Goal: Task Accomplishment & Management: Complete application form

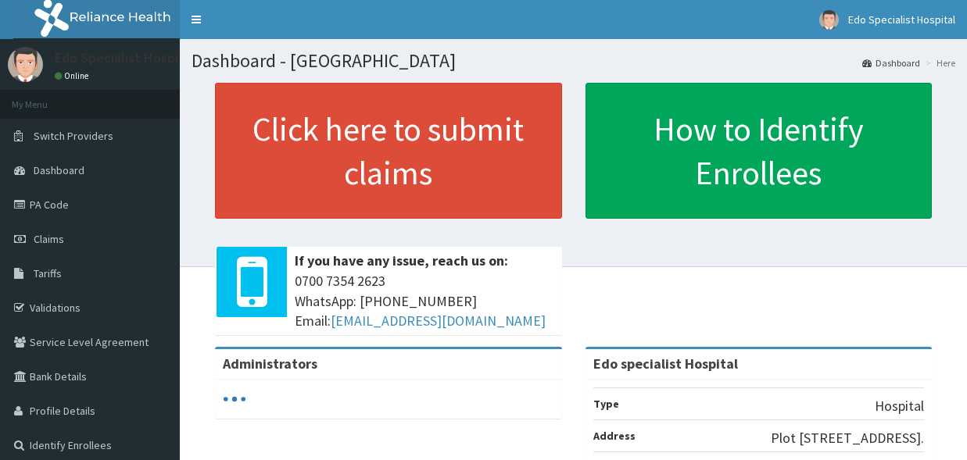
click at [50, 199] on link "PA Code" at bounding box center [90, 205] width 180 height 34
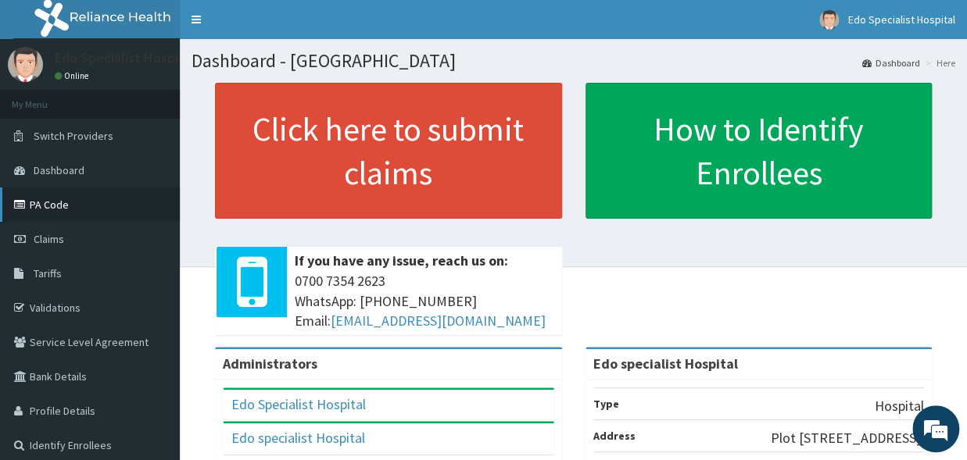
click at [72, 194] on link "PA Code" at bounding box center [90, 205] width 180 height 34
click at [29, 204] on icon at bounding box center [22, 204] width 16 height 11
click at [25, 212] on link "PA Code" at bounding box center [90, 205] width 180 height 34
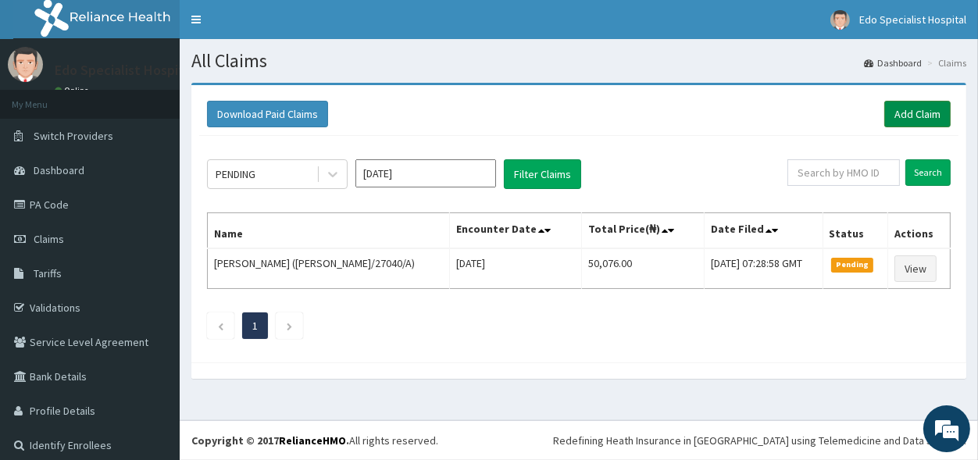
click at [890, 109] on link "Add Claim" at bounding box center [918, 114] width 66 height 27
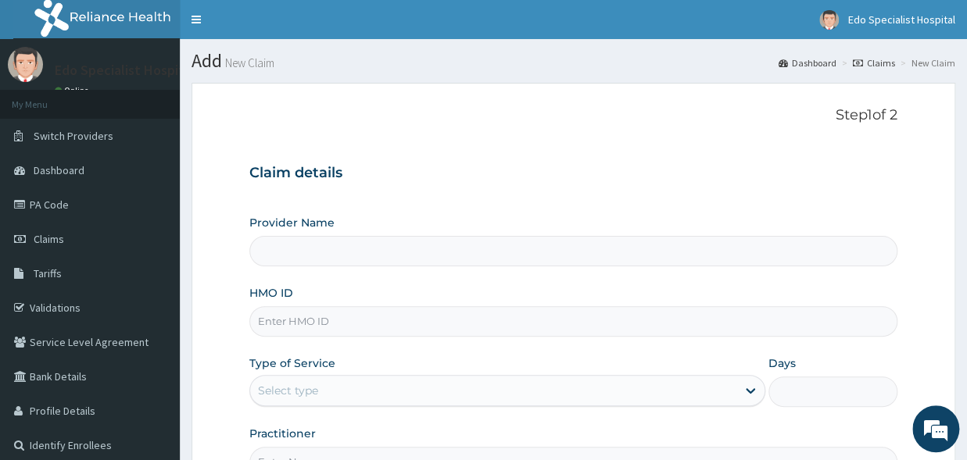
click at [289, 326] on input "HMO ID" at bounding box center [573, 321] width 648 height 30
type input "Edo specialist Hospital"
type input "nni/10265/a"
click at [295, 395] on div "Select type" at bounding box center [288, 391] width 60 height 16
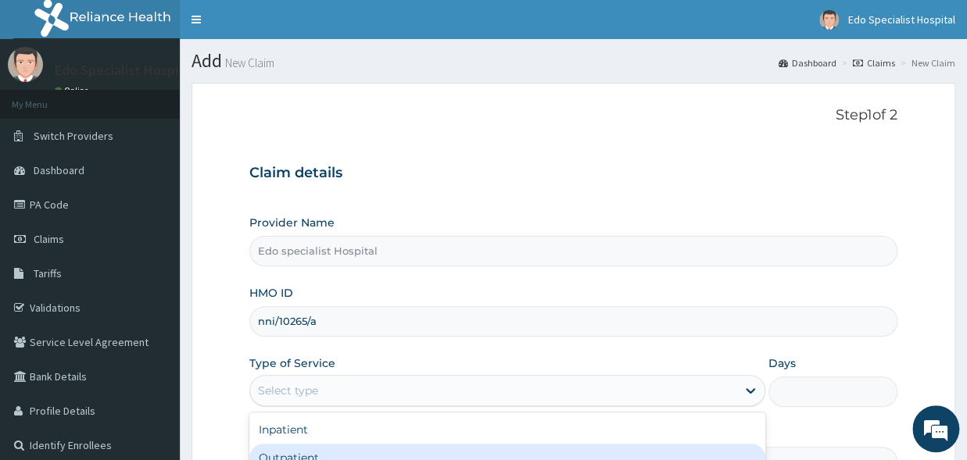
click at [295, 447] on div "Outpatient" at bounding box center [507, 458] width 516 height 28
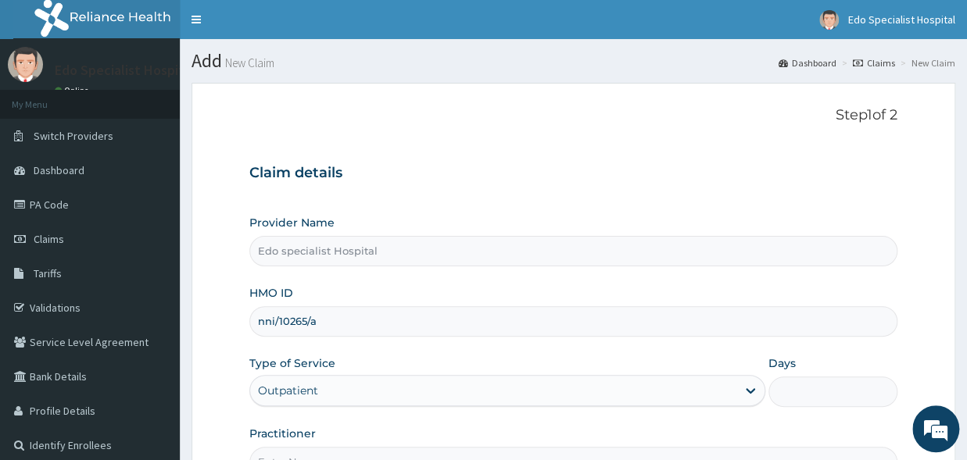
type input "1"
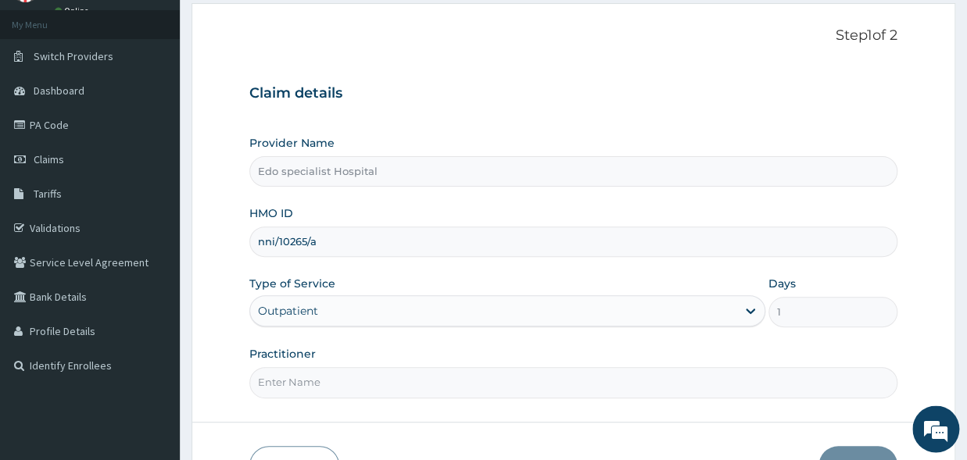
scroll to position [86, 0]
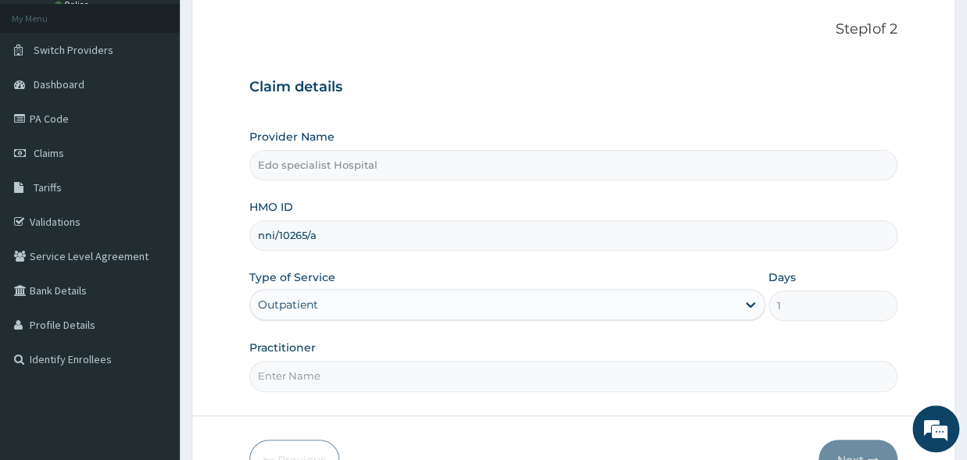
click at [334, 374] on input "Practitioner" at bounding box center [573, 376] width 648 height 30
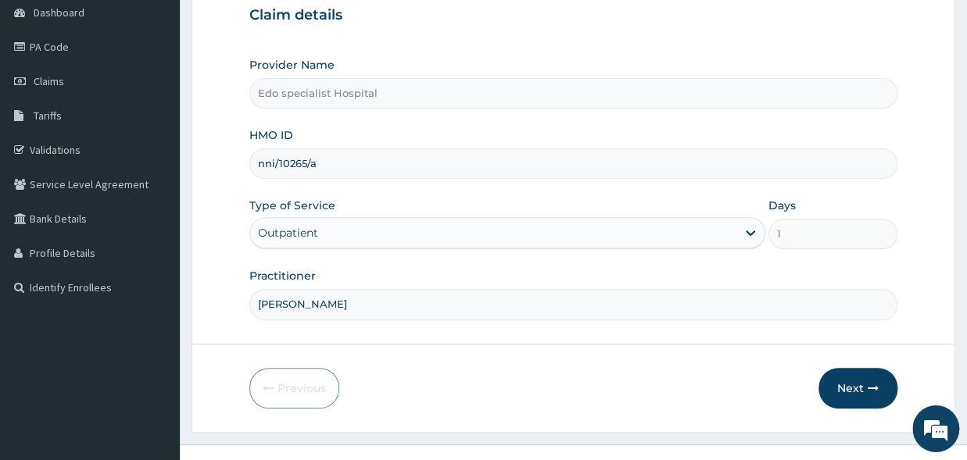
scroll to position [181, 0]
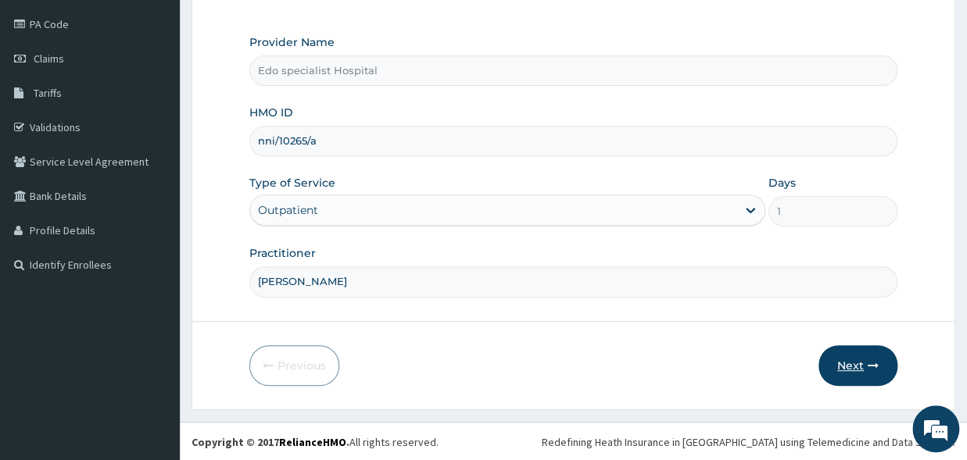
type input "dr pendo"
click at [873, 365] on icon "button" at bounding box center [872, 365] width 11 height 11
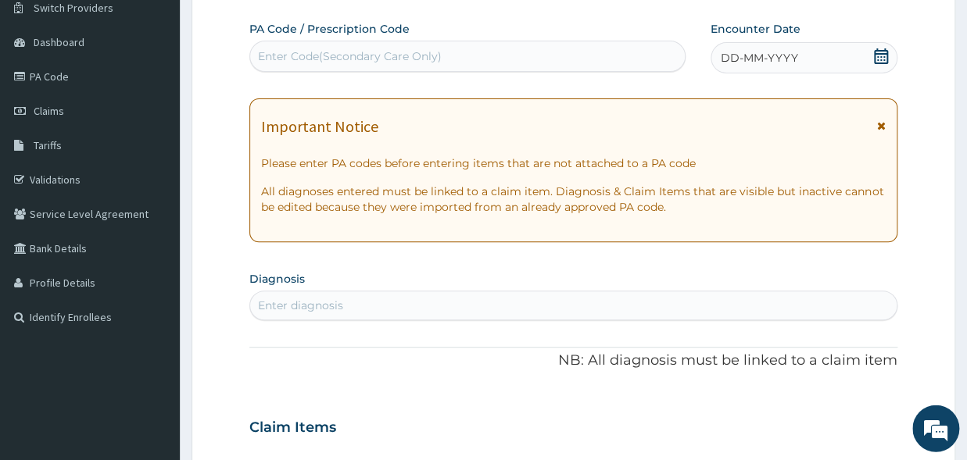
scroll to position [95, 0]
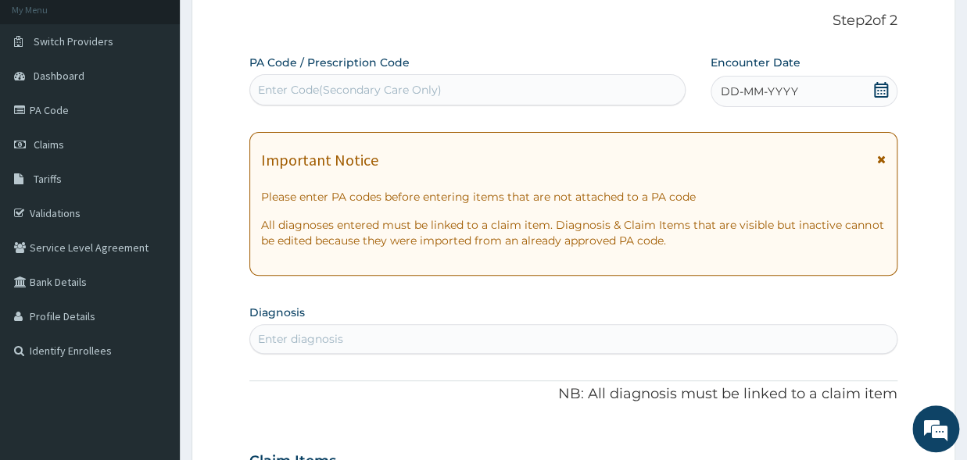
click at [380, 86] on div "Enter Code(Secondary Care Only)" at bounding box center [350, 90] width 184 height 16
paste input "PA/84E0E9"
type input "PA/84E0E9"
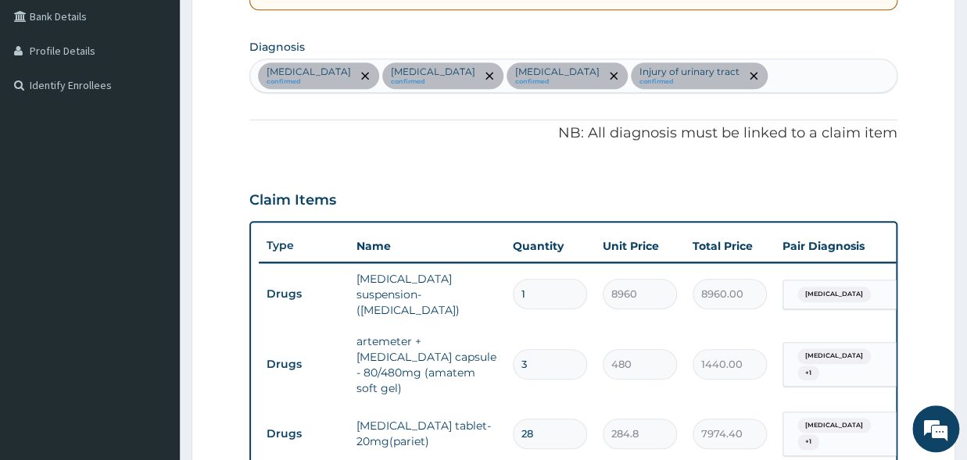
scroll to position [887, 0]
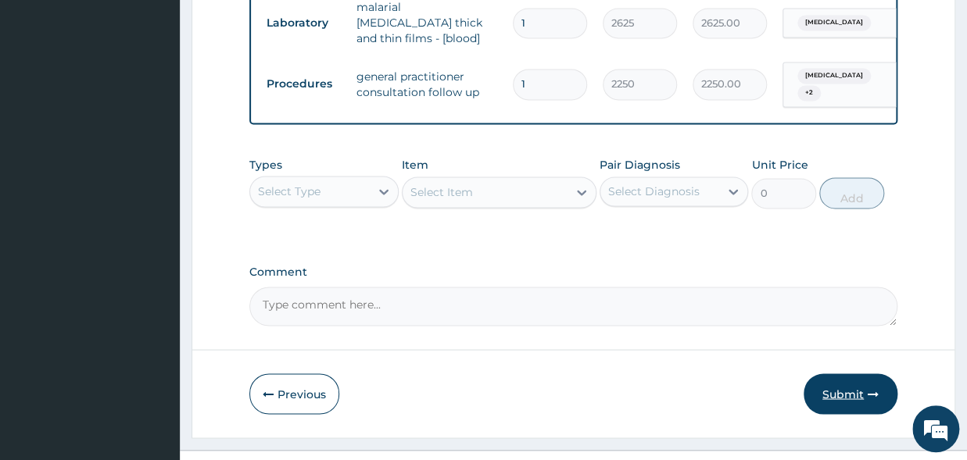
click at [890, 377] on button "Submit" at bounding box center [850, 394] width 94 height 41
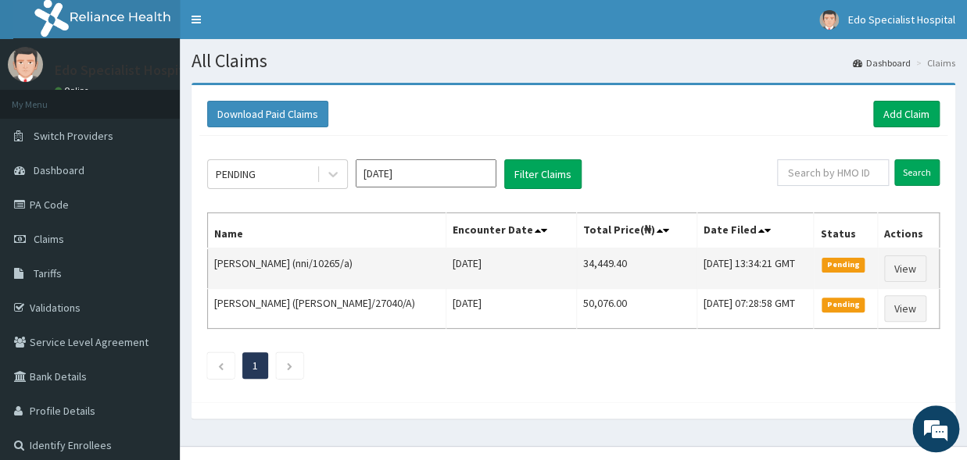
drag, startPoint x: 356, startPoint y: 266, endPoint x: 411, endPoint y: 263, distance: 54.8
click at [411, 263] on td "[PERSON_NAME] (nni/10265/a)" at bounding box center [327, 269] width 238 height 41
copy td "(nni/10265/a"
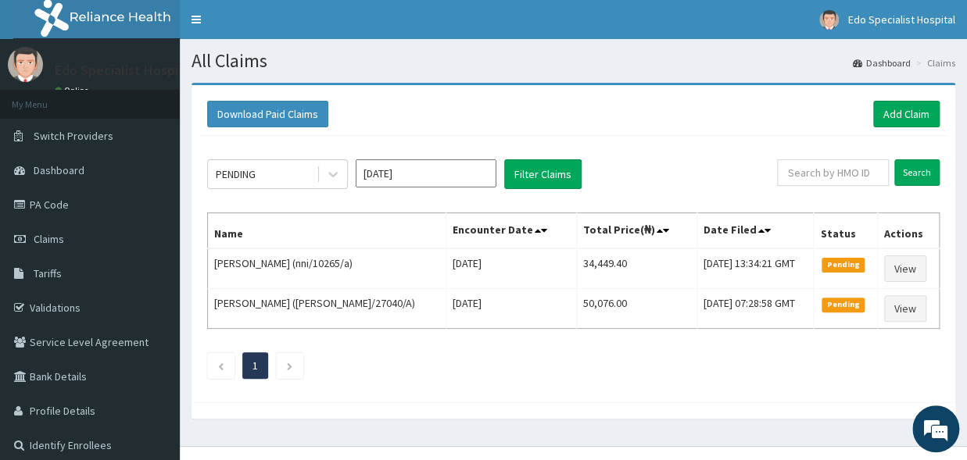
click at [424, 344] on div "PENDING [DATE] Filter Claims Search Name Encounter Date Total Price(₦) Date Fil…" at bounding box center [573, 265] width 748 height 259
click at [325, 176] on icon at bounding box center [333, 174] width 16 height 16
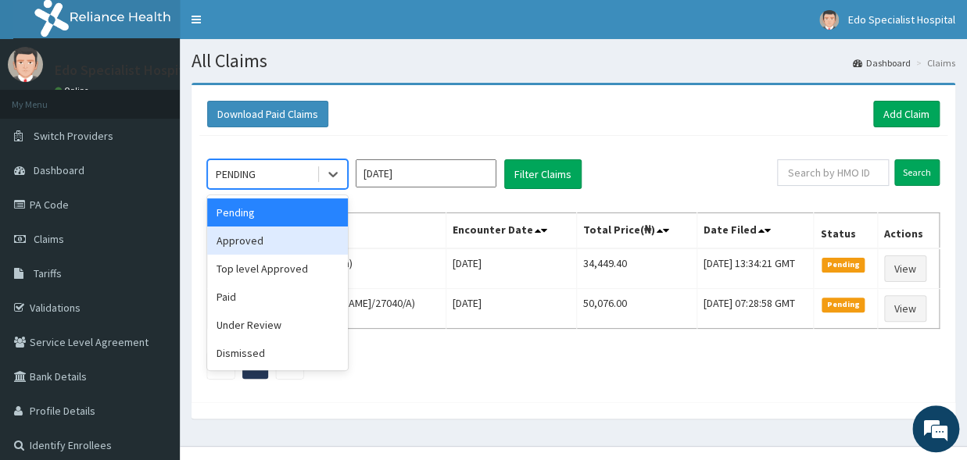
click at [275, 252] on div "Approved" at bounding box center [277, 241] width 141 height 28
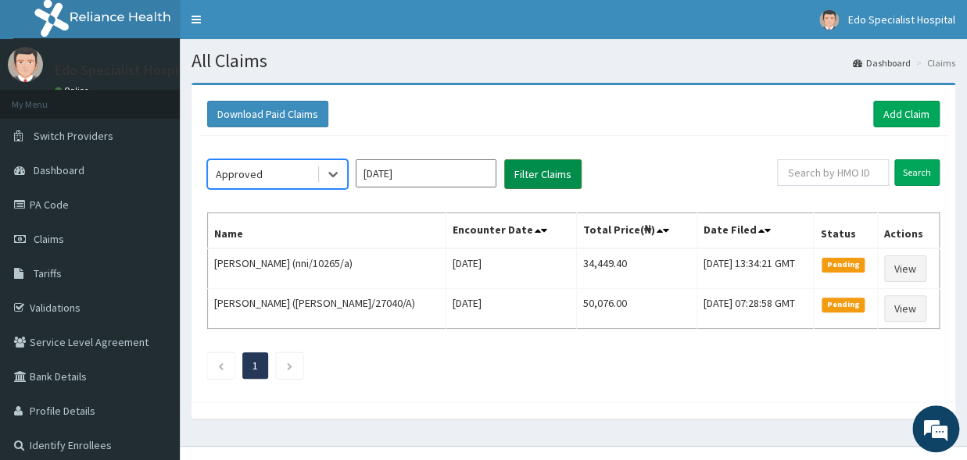
click at [556, 170] on button "Filter Claims" at bounding box center [542, 174] width 77 height 30
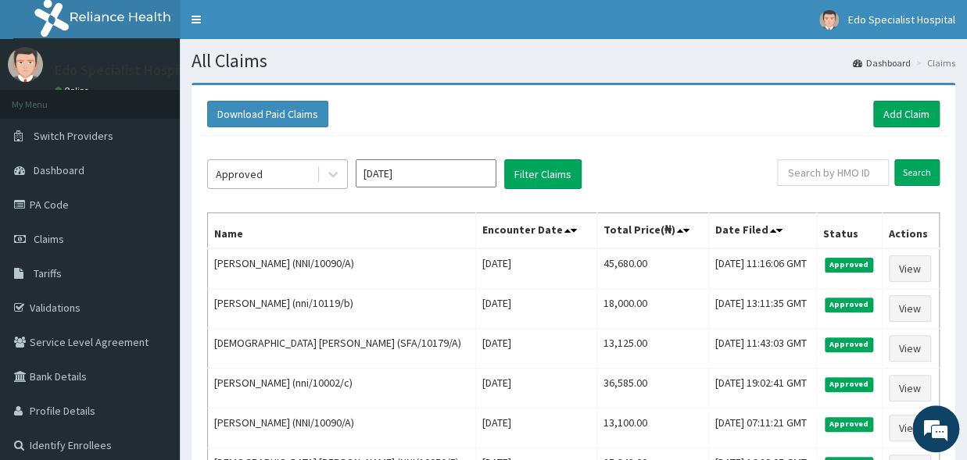
click at [306, 176] on div "Approved" at bounding box center [262, 174] width 109 height 25
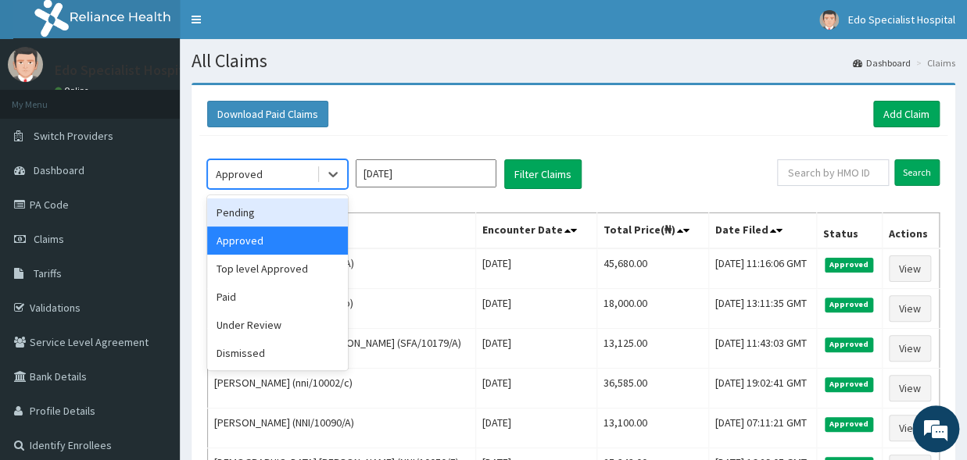
click at [280, 213] on div "Pending" at bounding box center [277, 213] width 141 height 28
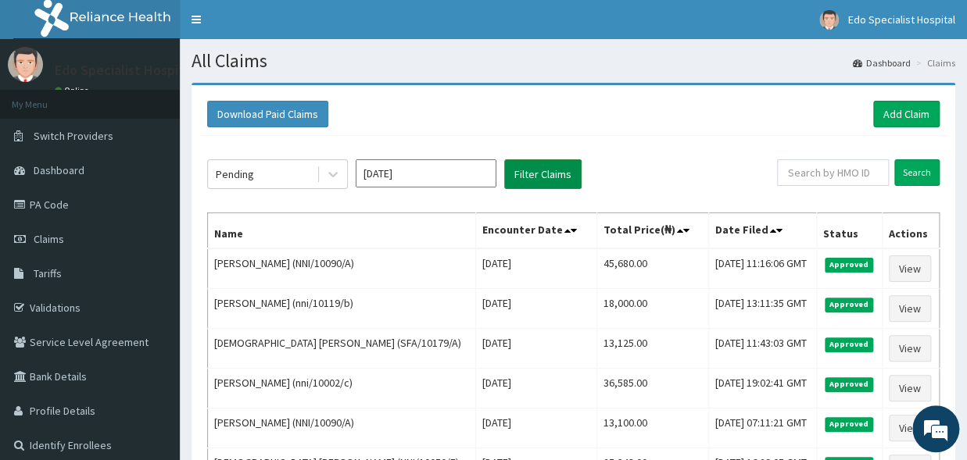
click at [520, 177] on button "Filter Claims" at bounding box center [542, 174] width 77 height 30
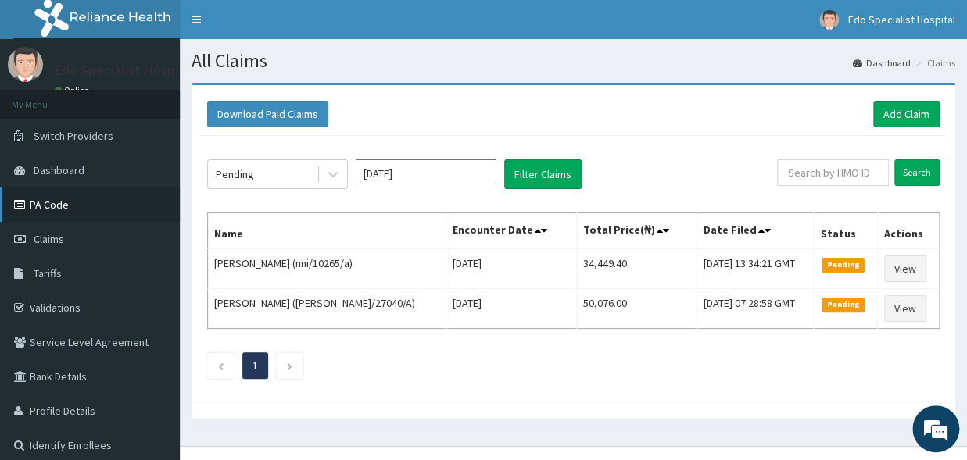
click at [70, 212] on link "PA Code" at bounding box center [90, 205] width 180 height 34
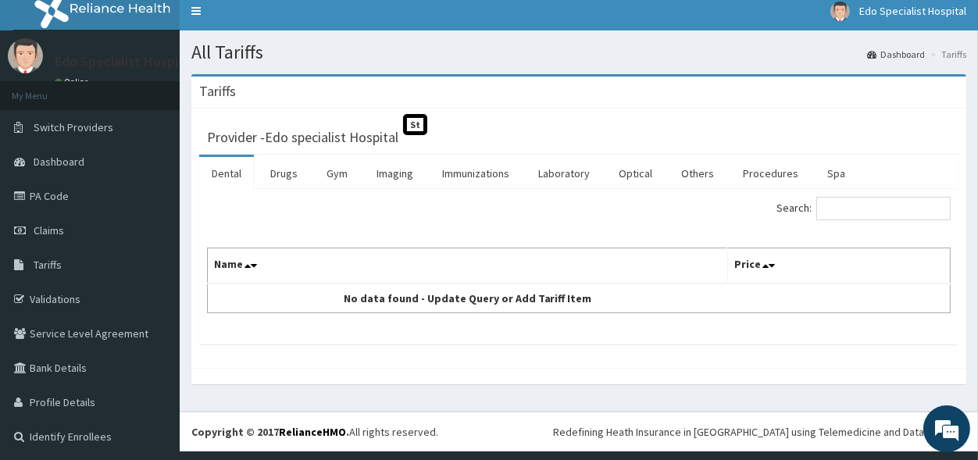
scroll to position [10, 0]
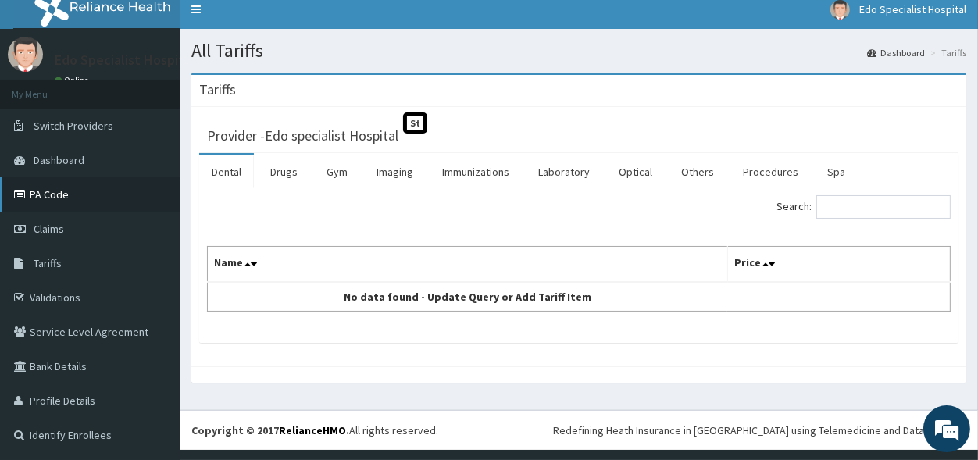
click at [73, 190] on link "PA Code" at bounding box center [90, 194] width 180 height 34
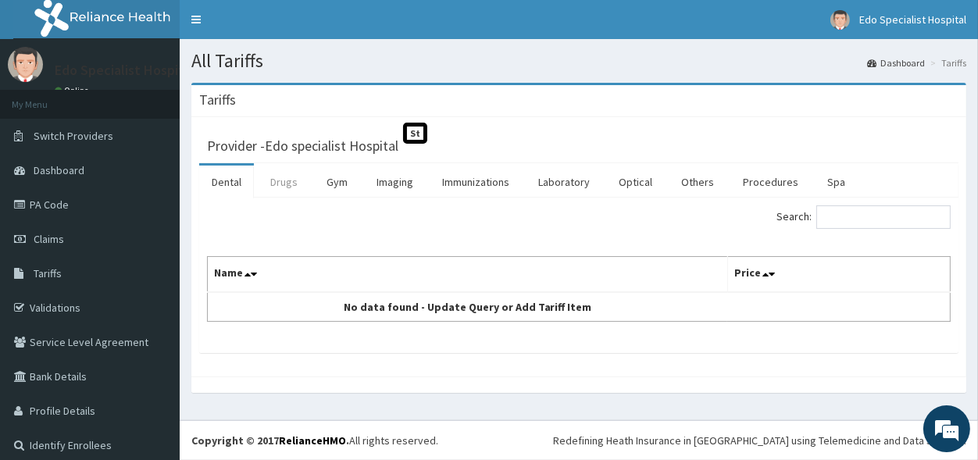
click at [286, 181] on link "Drugs" at bounding box center [284, 182] width 52 height 33
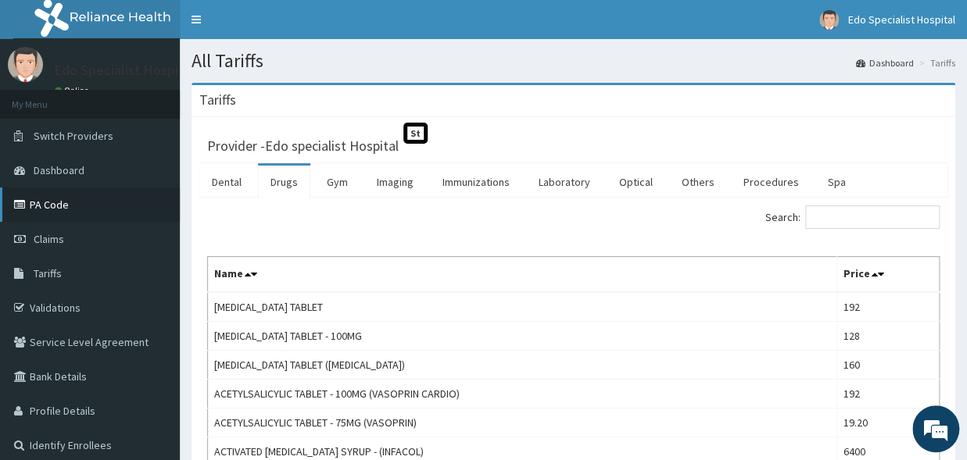
click at [65, 205] on link "PA Code" at bounding box center [90, 205] width 180 height 34
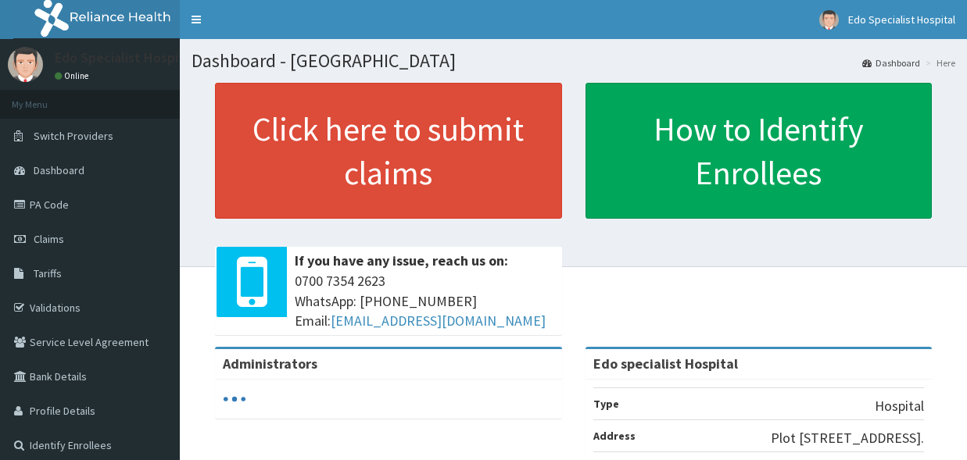
click at [31, 204] on link "PA Code" at bounding box center [90, 205] width 180 height 34
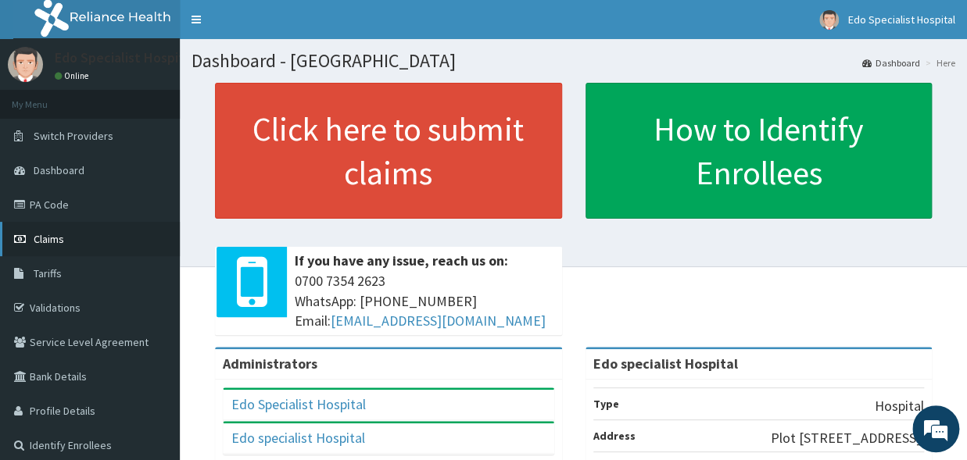
click at [42, 237] on span "Claims" at bounding box center [49, 239] width 30 height 14
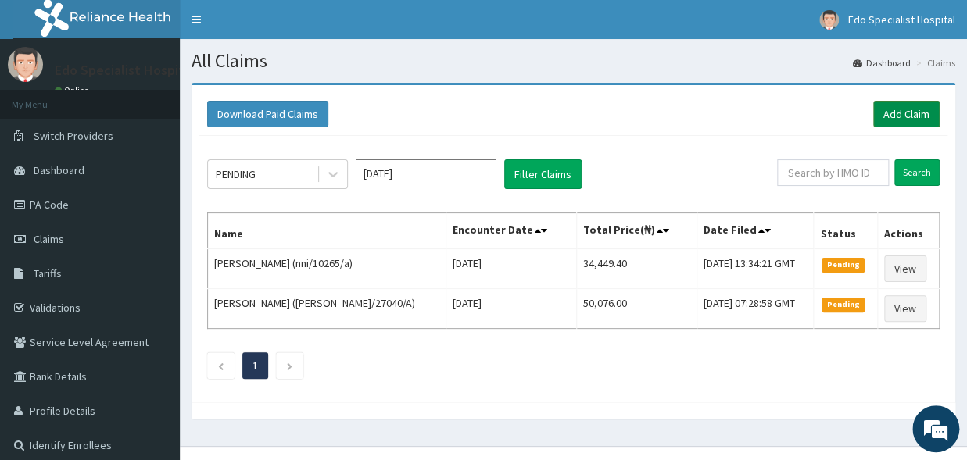
click at [911, 109] on link "Add Claim" at bounding box center [906, 114] width 66 height 27
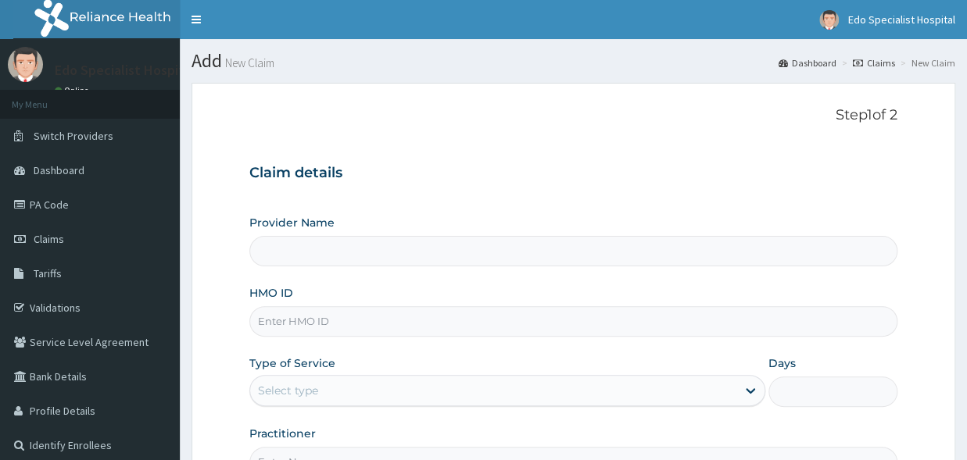
click at [329, 327] on input "HMO ID" at bounding box center [573, 321] width 648 height 30
type input "Edo specialist Hospital"
paste input "OHT/12019/A"
type input "OHT/12019/A"
click at [317, 388] on div "Select type" at bounding box center [288, 391] width 60 height 16
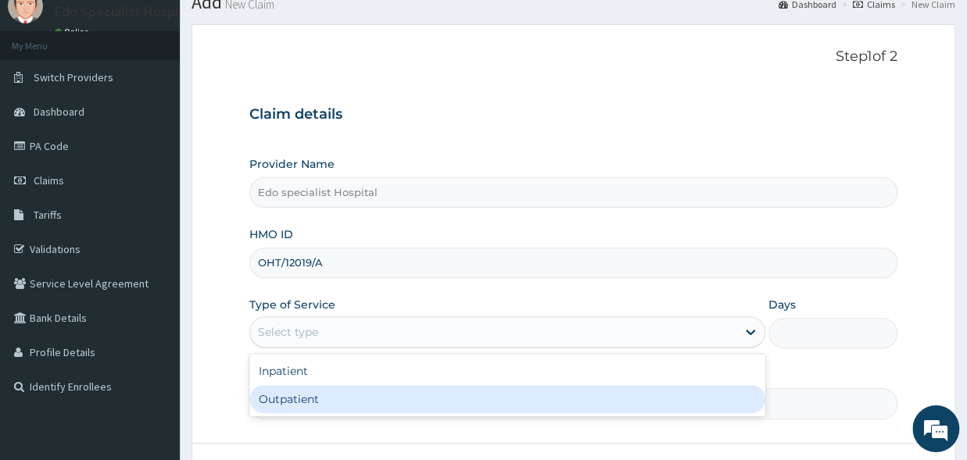
scroll to position [86, 0]
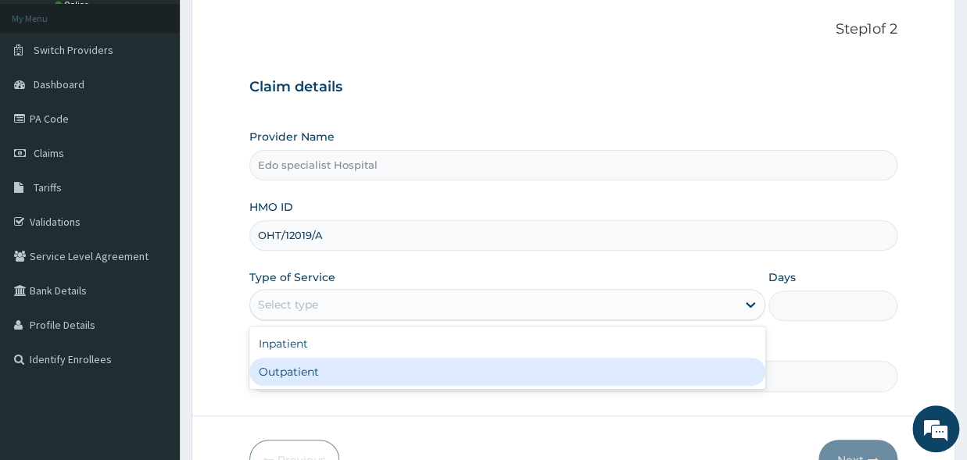
click at [292, 371] on div "Outpatient" at bounding box center [507, 372] width 516 height 28
type input "1"
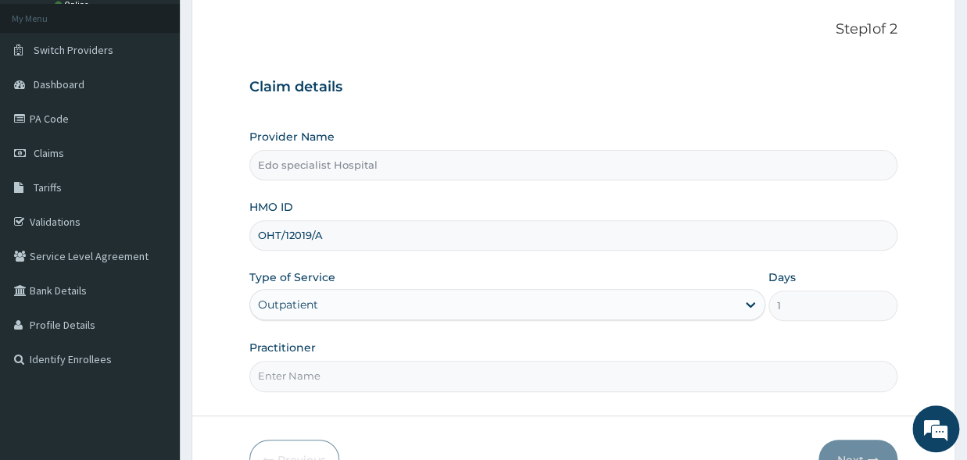
click at [299, 374] on input "Practitioner" at bounding box center [573, 376] width 648 height 30
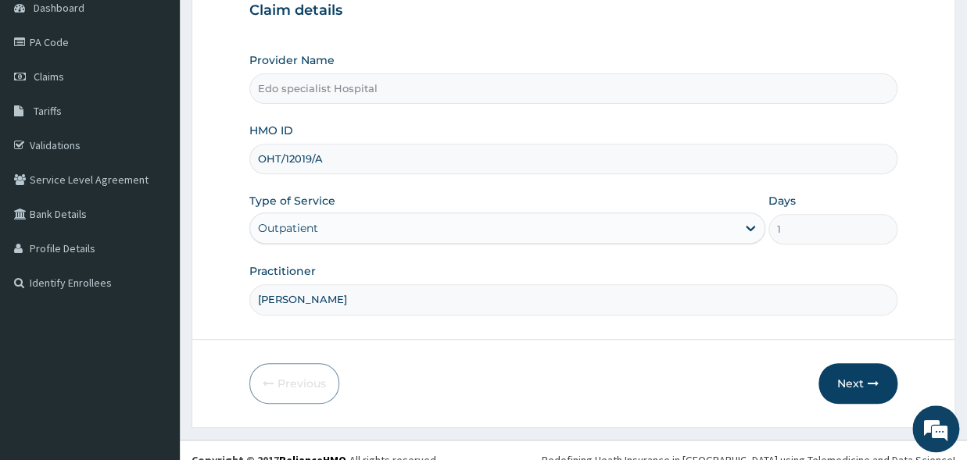
scroll to position [181, 0]
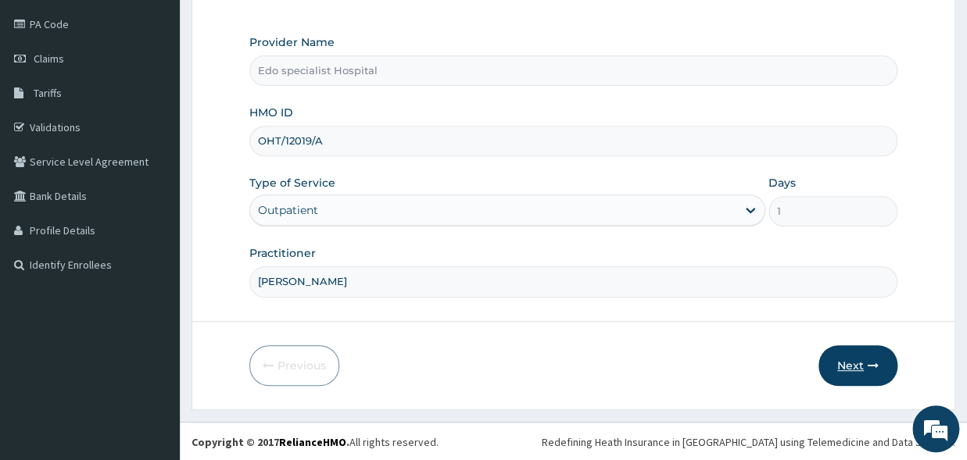
type input "dr pendo"
click at [873, 368] on icon "button" at bounding box center [872, 365] width 11 height 11
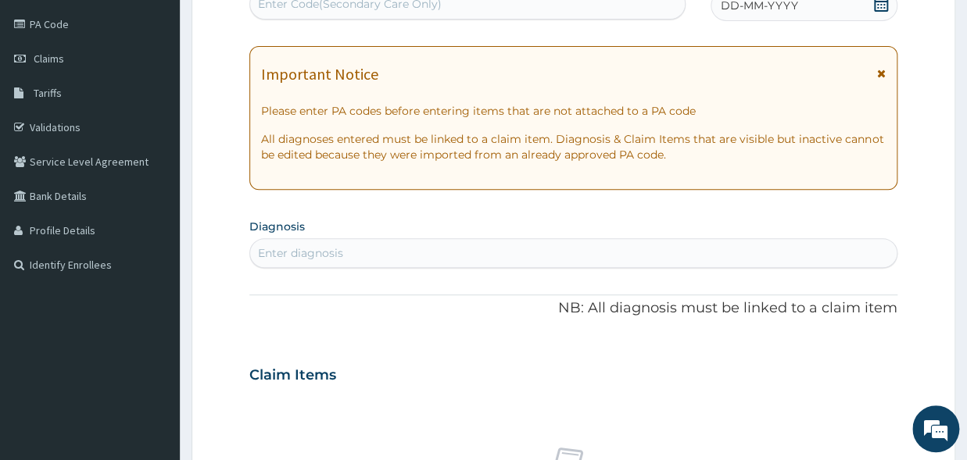
click at [361, 256] on div "Enter diagnosis" at bounding box center [573, 253] width 646 height 25
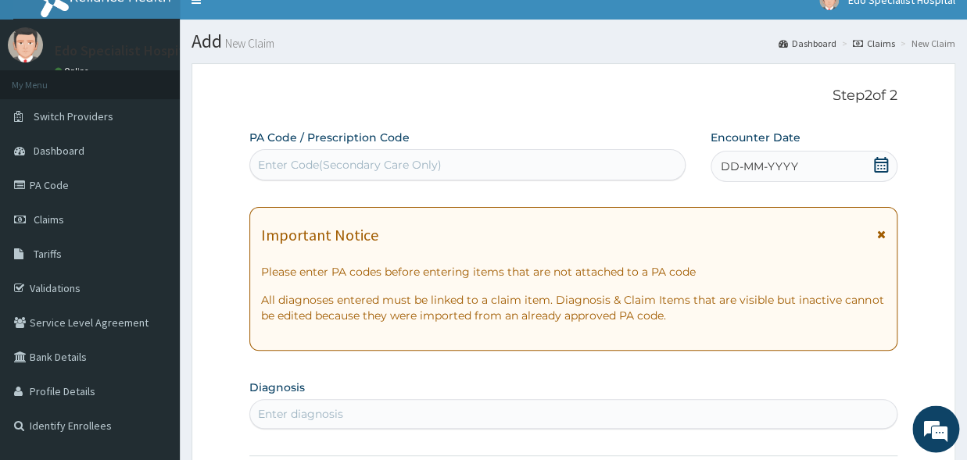
scroll to position [9, 0]
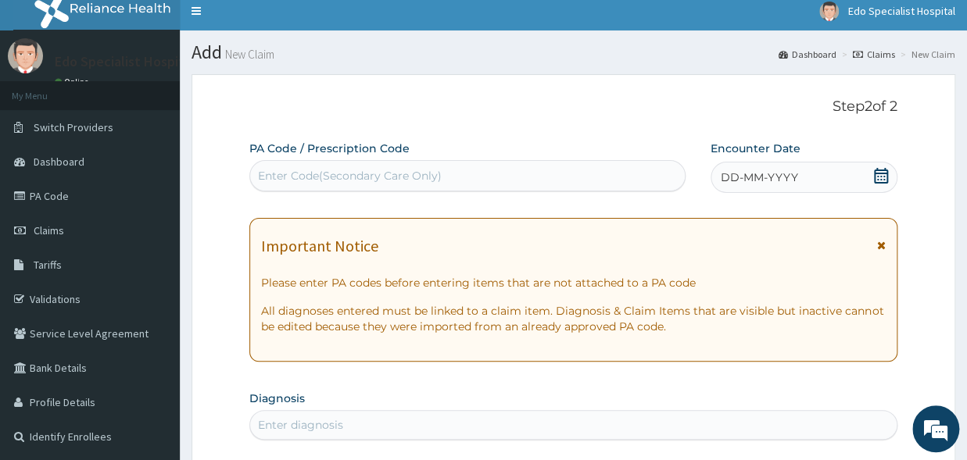
click at [333, 159] on div "PA Code / Prescription Code Enter Code(Secondary Care Only)" at bounding box center [467, 166] width 436 height 51
click at [332, 174] on div "Enter Code(Secondary Care Only)" at bounding box center [350, 176] width 184 height 16
paste input "PA/2586E8"
type input "PA/2586E8"
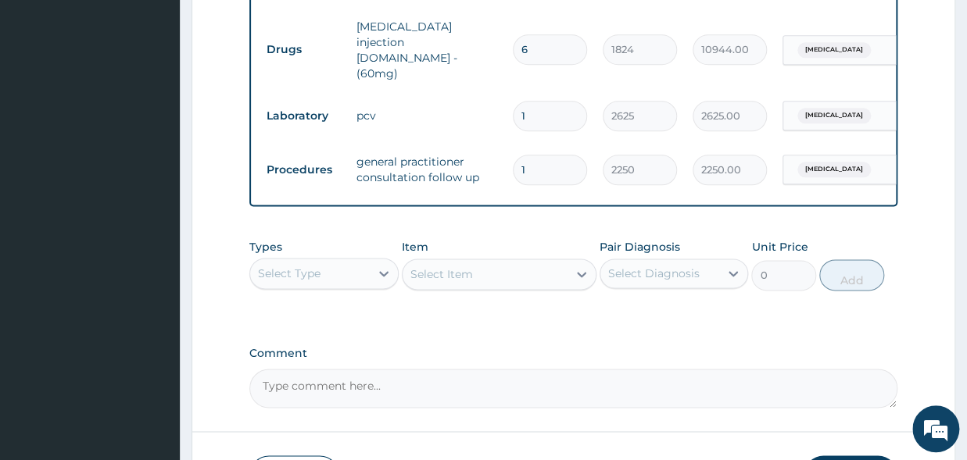
scroll to position [765, 0]
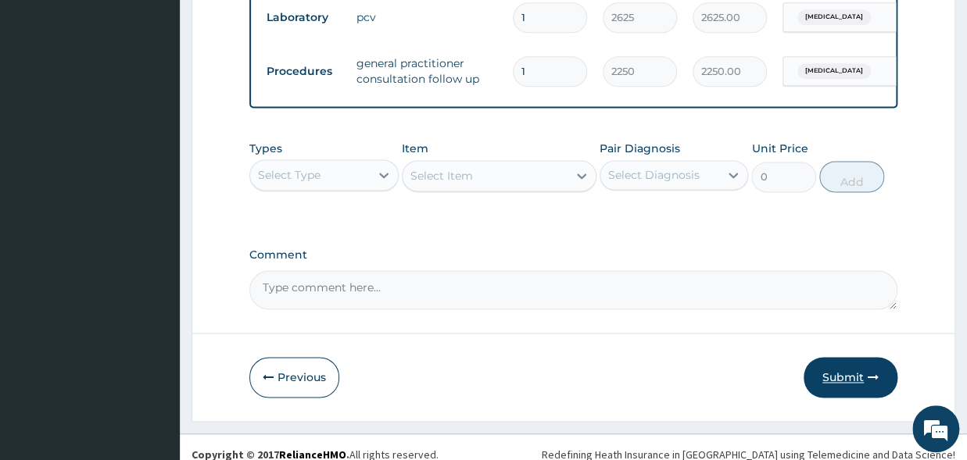
click at [849, 377] on button "Submit" at bounding box center [850, 377] width 94 height 41
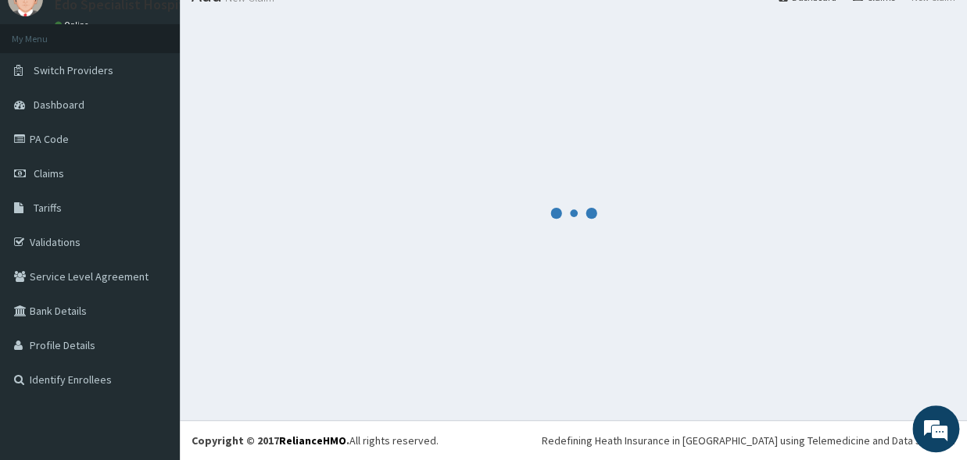
scroll to position [66, 0]
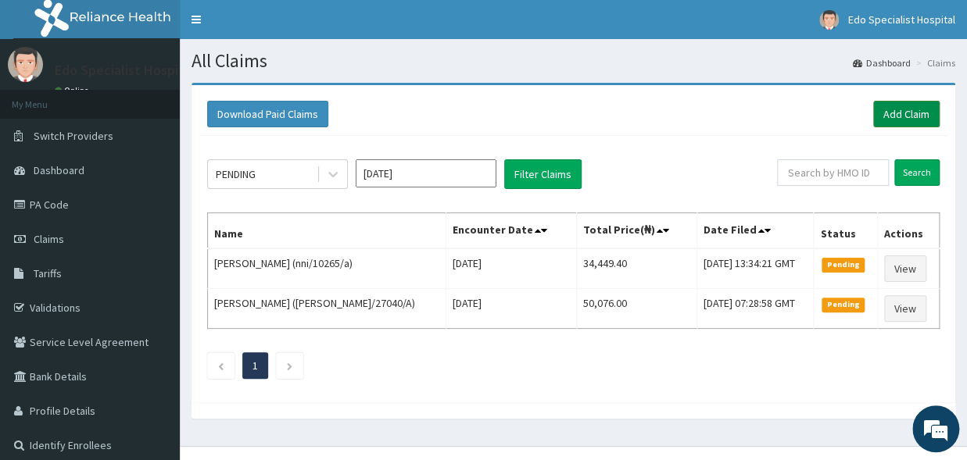
click at [895, 113] on link "Add Claim" at bounding box center [906, 114] width 66 height 27
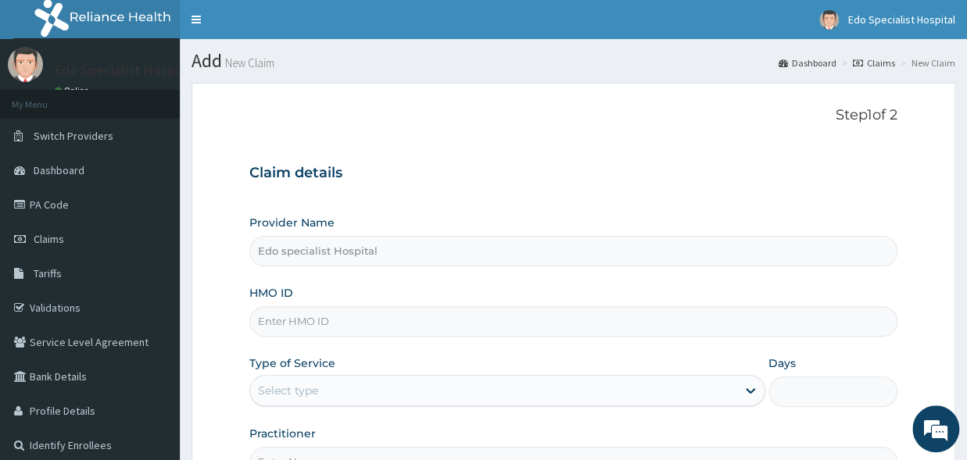
click at [322, 322] on input "HMO ID" at bounding box center [573, 321] width 648 height 30
paste input "nni/10265/a"
type input "nni/10265/a"
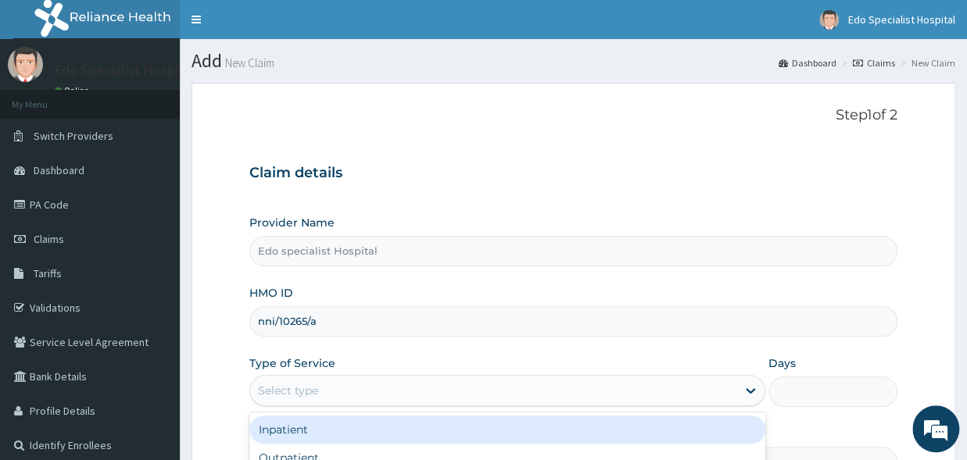
drag, startPoint x: 324, startPoint y: 388, endPoint x: 310, endPoint y: 420, distance: 35.4
click at [323, 388] on div "Select type" at bounding box center [493, 390] width 486 height 25
click at [301, 443] on div "Inpatient" at bounding box center [507, 430] width 516 height 28
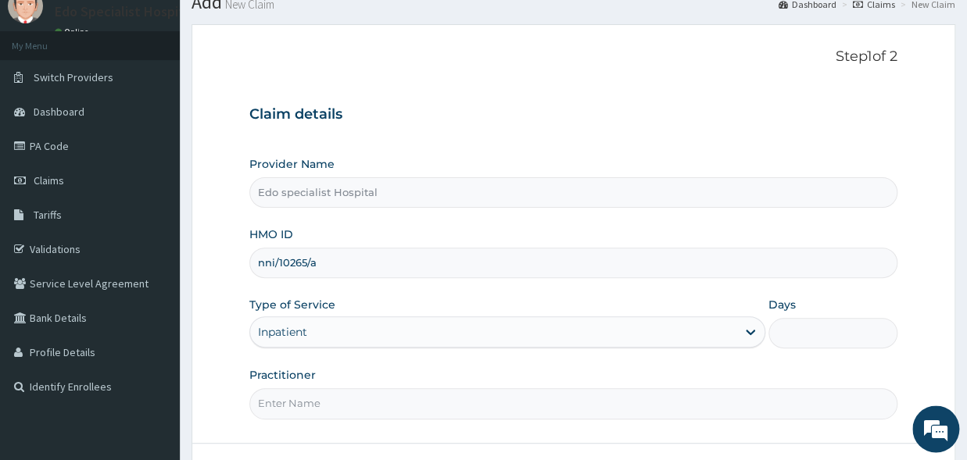
scroll to position [86, 0]
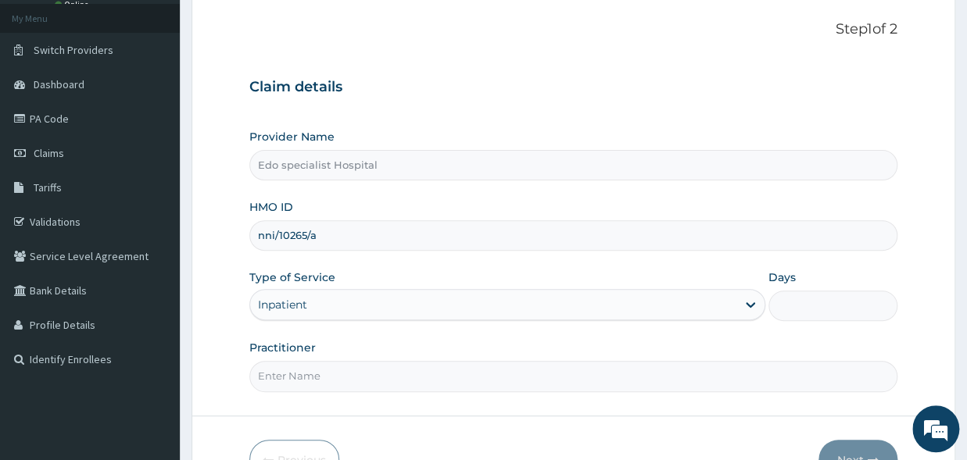
click at [283, 384] on input "Practitioner" at bounding box center [573, 376] width 648 height 30
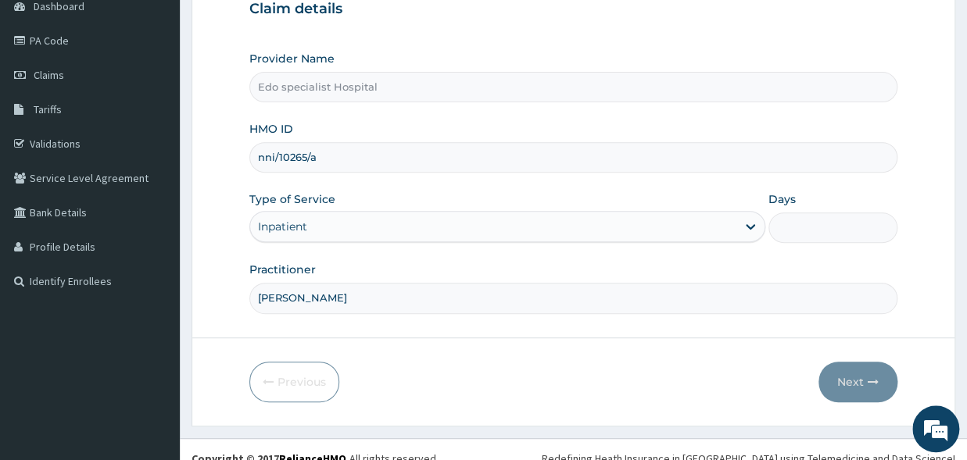
scroll to position [95, 0]
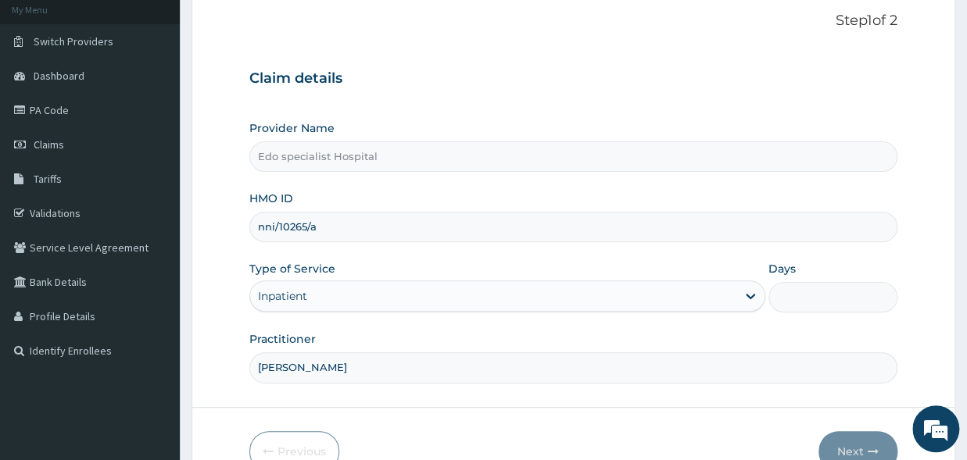
type input "DR PENDO"
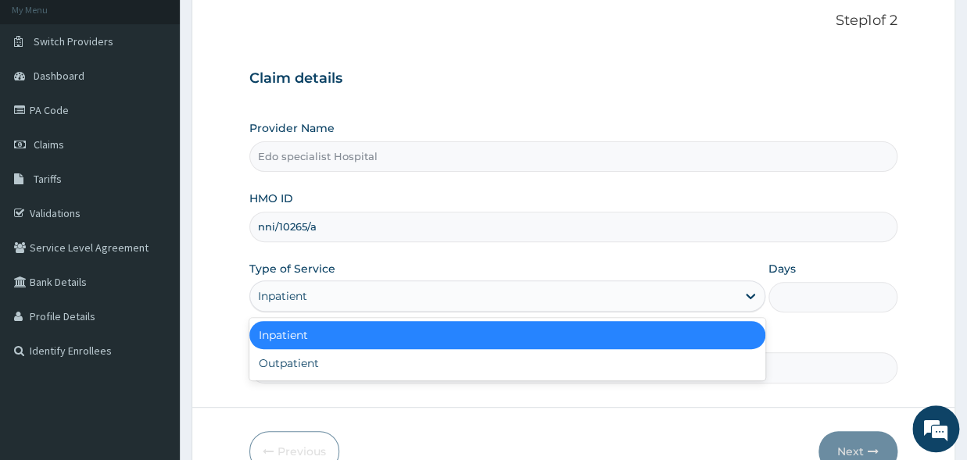
click at [412, 295] on div "Inpatient" at bounding box center [493, 296] width 486 height 25
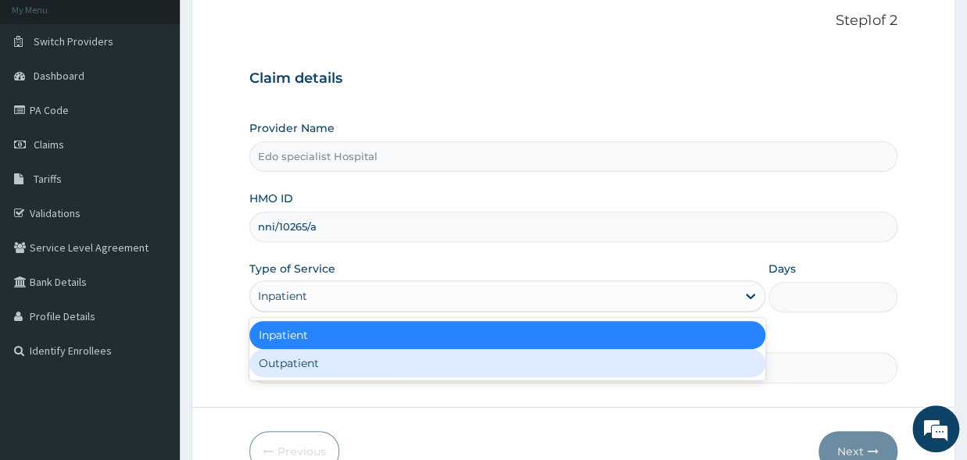
click at [307, 364] on div "Outpatient" at bounding box center [507, 363] width 516 height 28
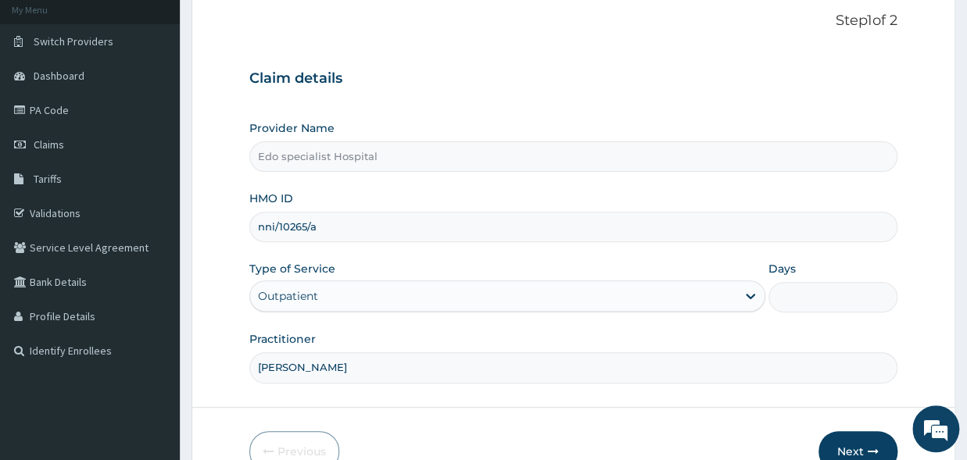
type input "1"
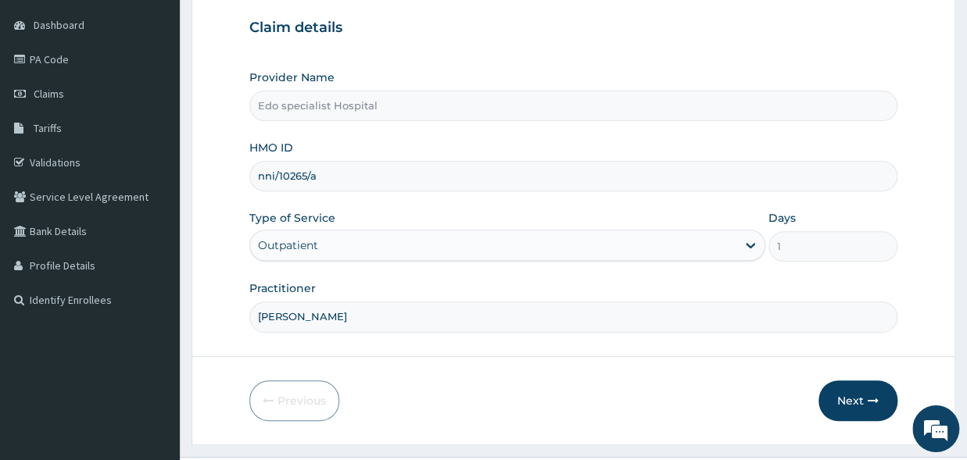
scroll to position [181, 0]
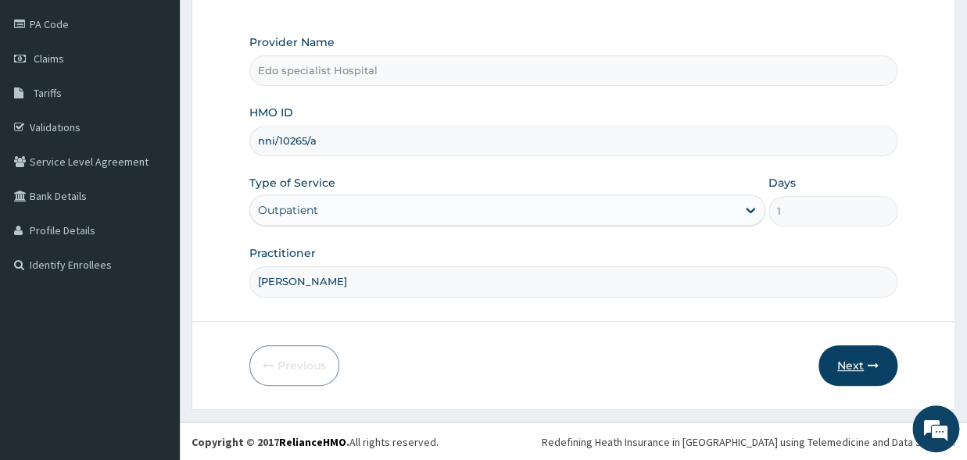
click at [857, 369] on button "Next" at bounding box center [857, 365] width 79 height 41
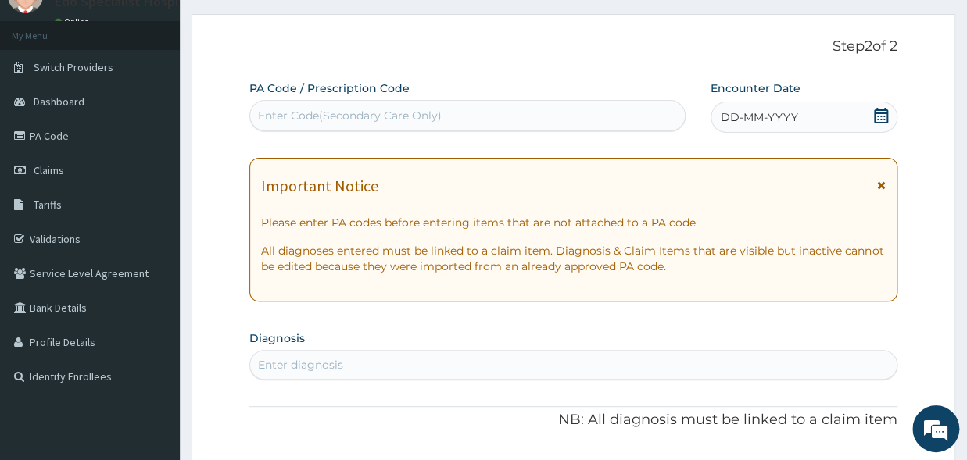
scroll to position [0, 0]
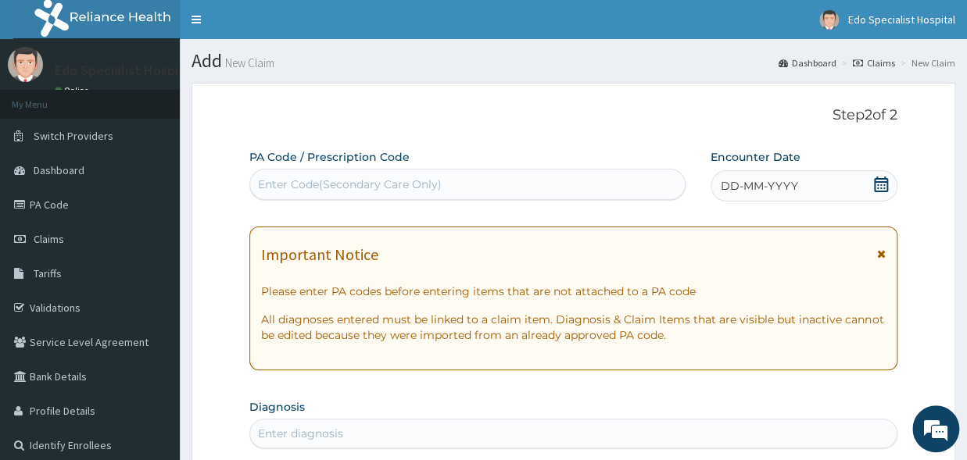
click at [442, 184] on div "Enter Code(Secondary Care Only)" at bounding box center [467, 184] width 435 height 25
paste input "PA/C01418"
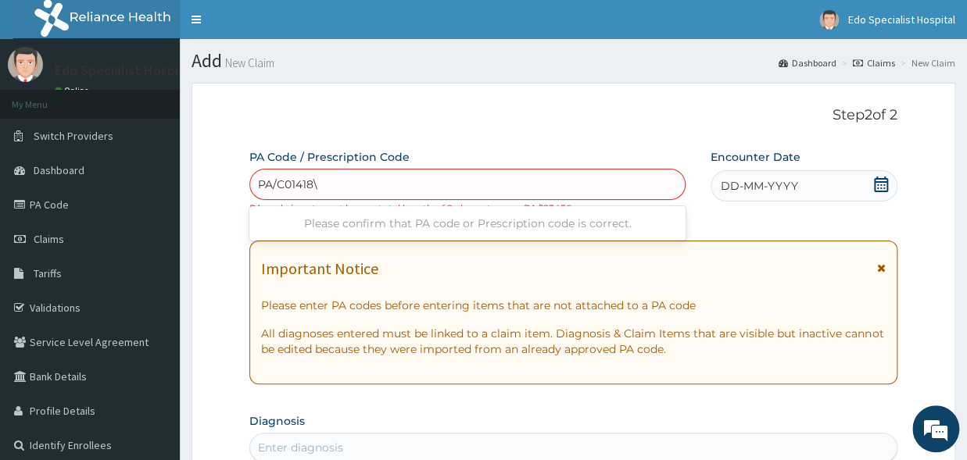
type input "PA/C01418"
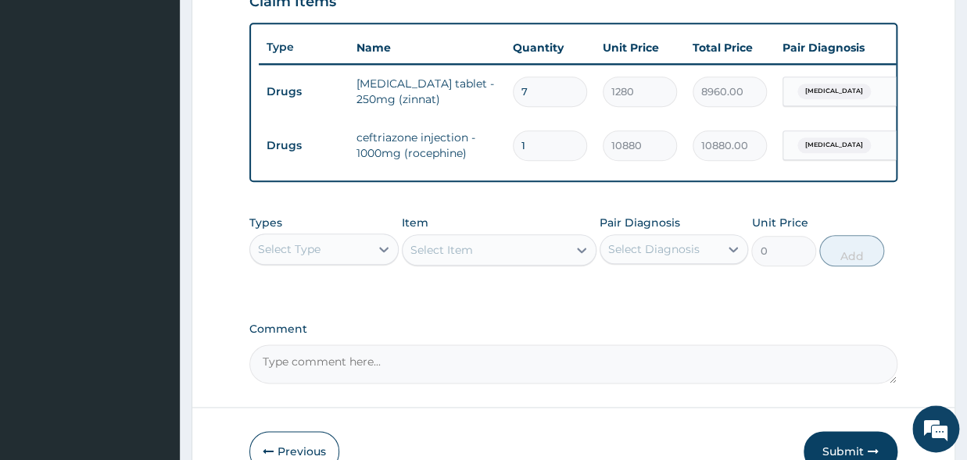
scroll to position [645, 0]
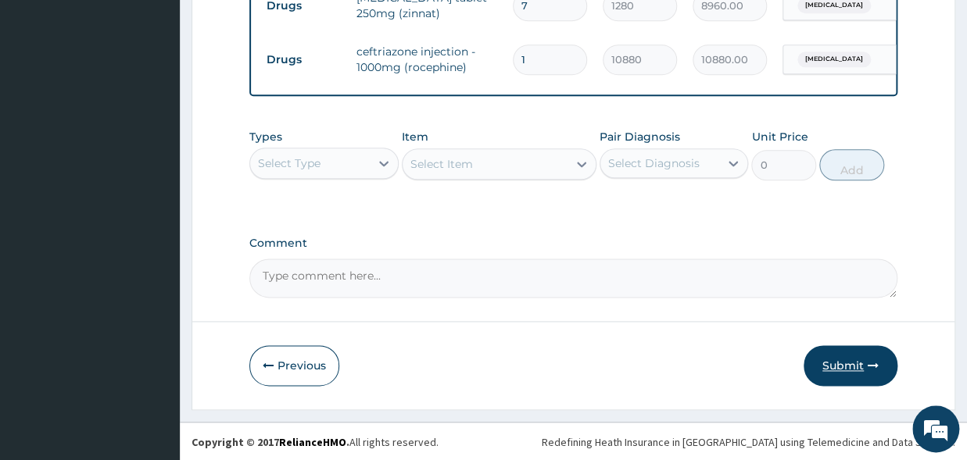
click at [852, 375] on button "Submit" at bounding box center [850, 365] width 94 height 41
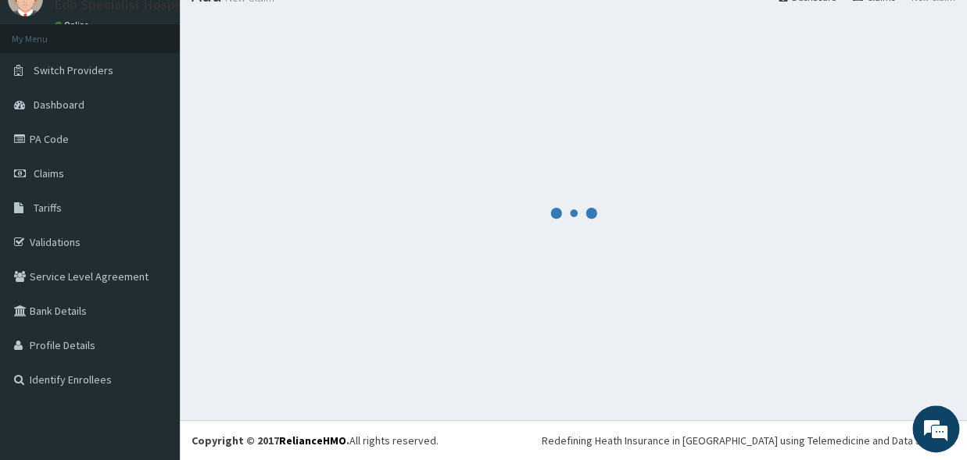
scroll to position [66, 0]
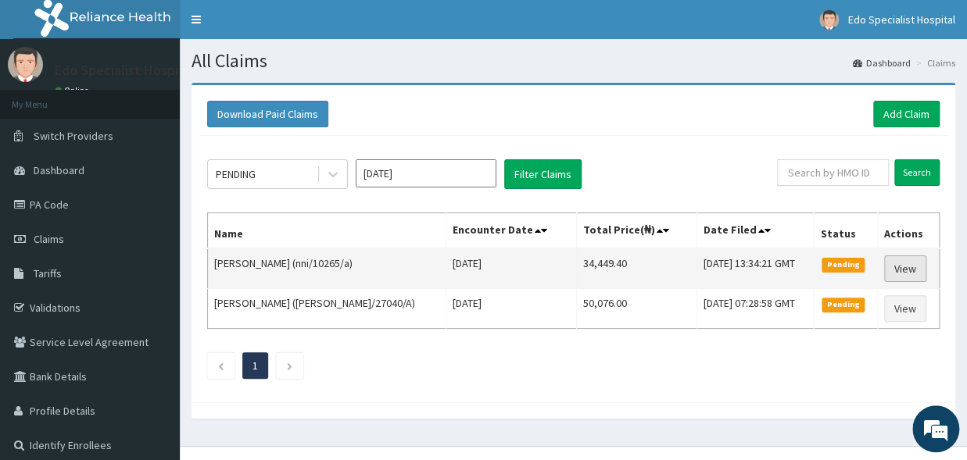
click at [926, 273] on link "View" at bounding box center [905, 269] width 42 height 27
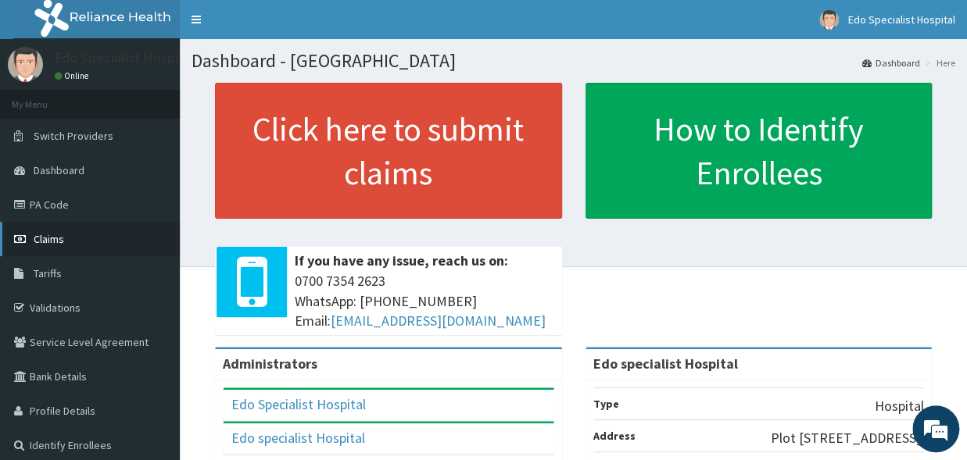
click at [70, 241] on link "Claims" at bounding box center [90, 239] width 180 height 34
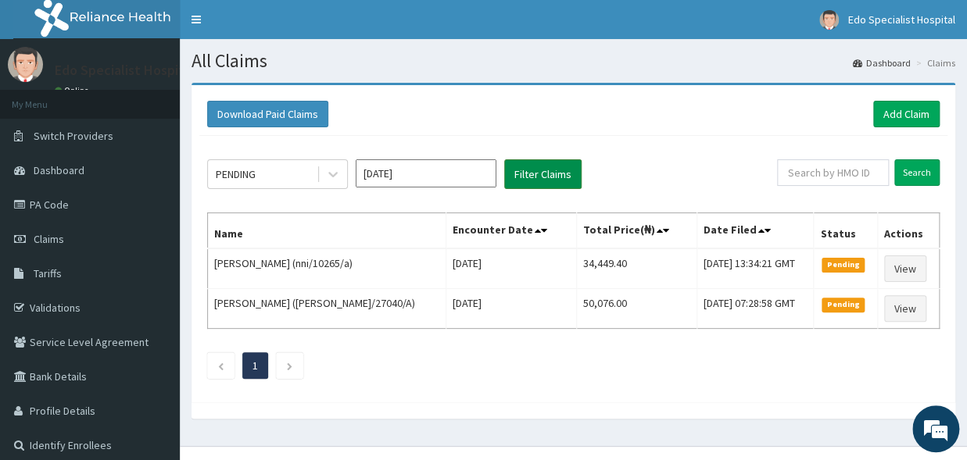
click at [545, 180] on button "Filter Claims" at bounding box center [542, 174] width 77 height 30
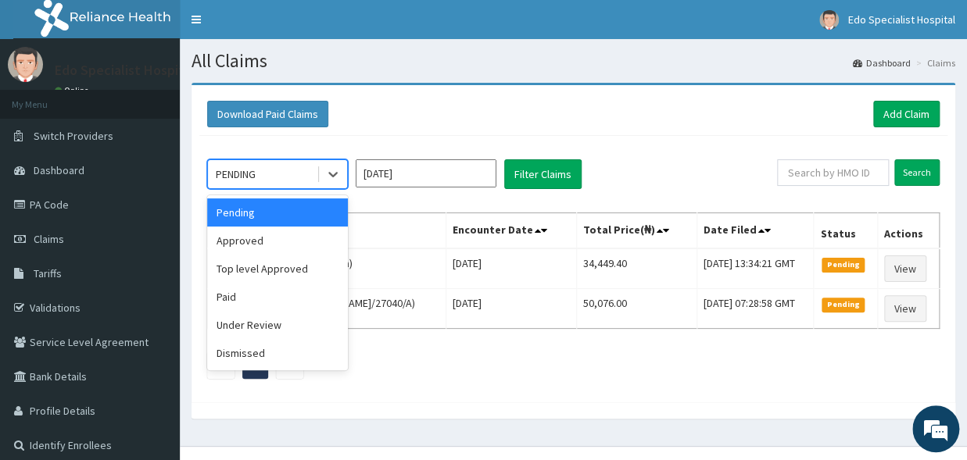
click at [317, 179] on div at bounding box center [332, 174] width 30 height 28
click at [262, 217] on div "Pending" at bounding box center [277, 213] width 141 height 28
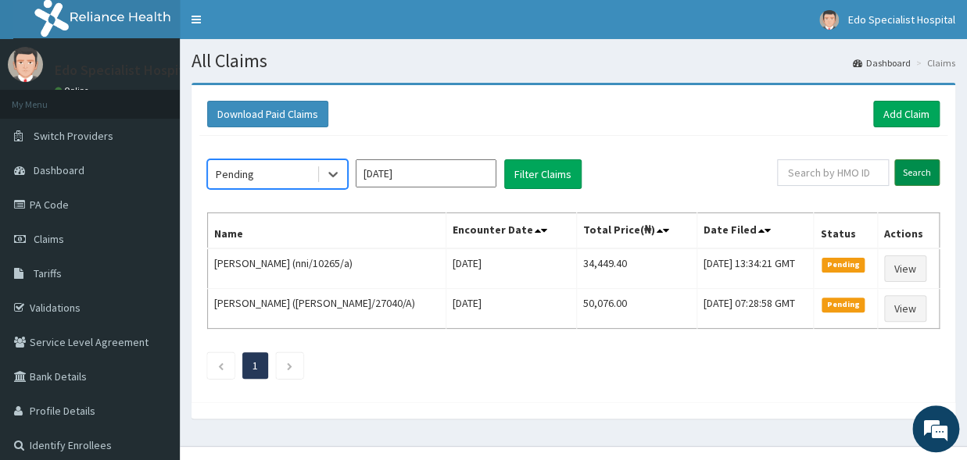
click at [930, 166] on input "Search" at bounding box center [916, 172] width 45 height 27
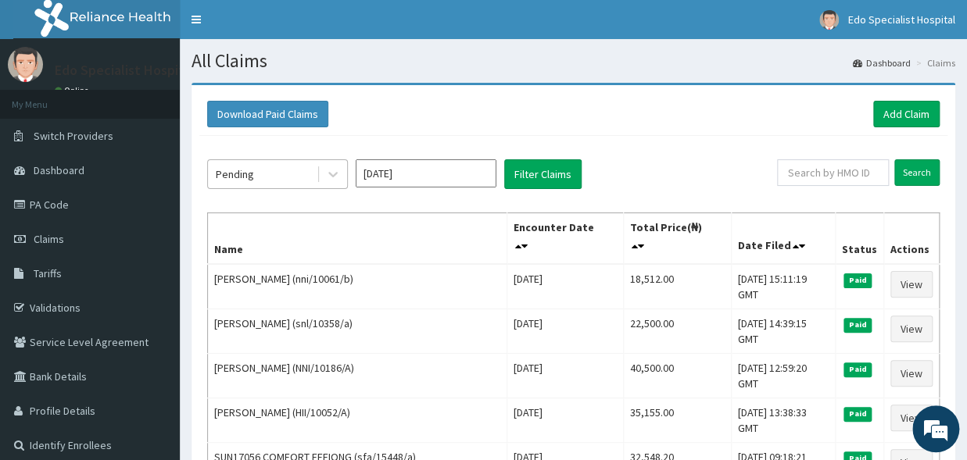
click at [313, 173] on div "Pending" at bounding box center [262, 174] width 109 height 25
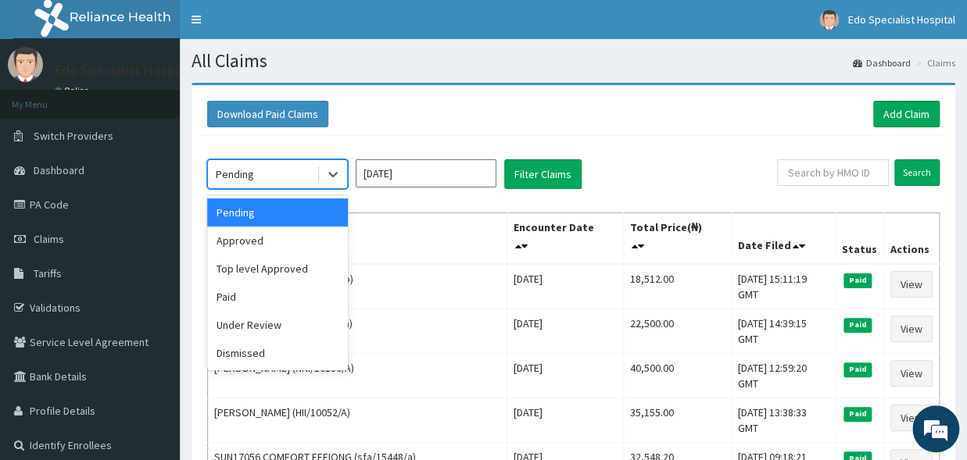
click at [300, 211] on div "Pending" at bounding box center [277, 213] width 141 height 28
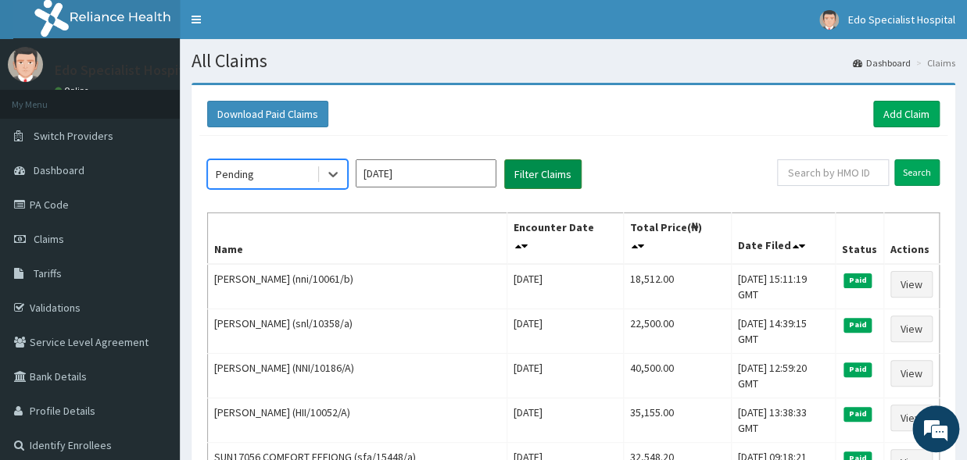
click at [562, 179] on button "Filter Claims" at bounding box center [542, 174] width 77 height 30
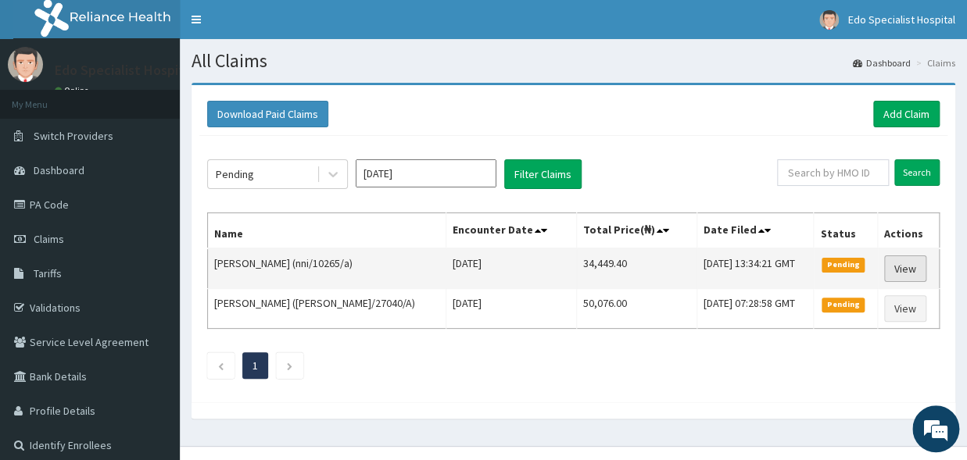
click at [901, 266] on link "View" at bounding box center [905, 269] width 42 height 27
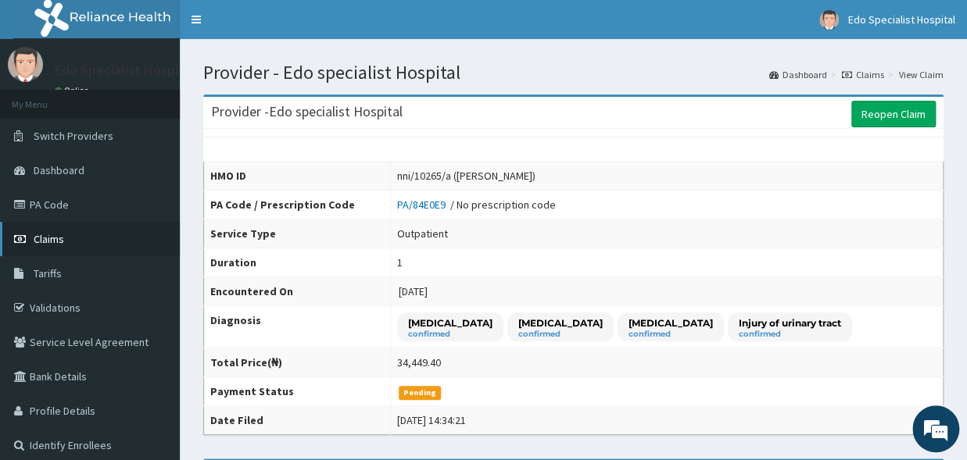
click at [59, 242] on span "Claims" at bounding box center [49, 239] width 30 height 14
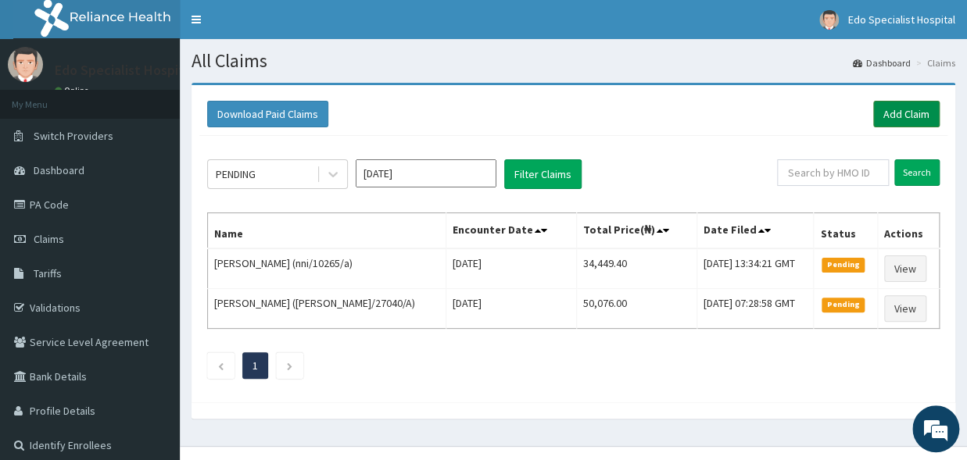
click at [936, 115] on link "Add Claim" at bounding box center [906, 114] width 66 height 27
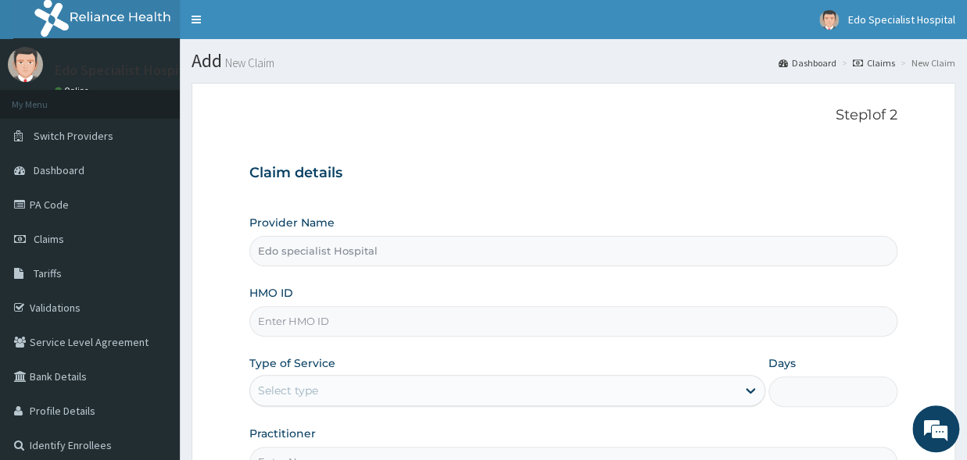
drag, startPoint x: 395, startPoint y: 297, endPoint x: 391, endPoint y: 306, distance: 10.2
click at [392, 302] on div "HMO ID" at bounding box center [573, 311] width 648 height 52
click at [389, 324] on input "HMO ID" at bounding box center [573, 321] width 648 height 30
paste input "nni/10265/a"
type input "nni/10265/a"
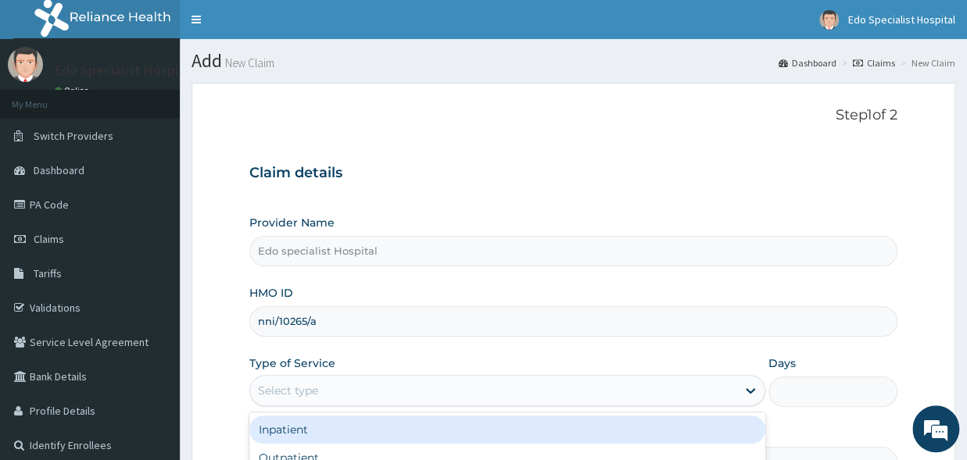
click at [377, 403] on div "Select type" at bounding box center [507, 390] width 516 height 31
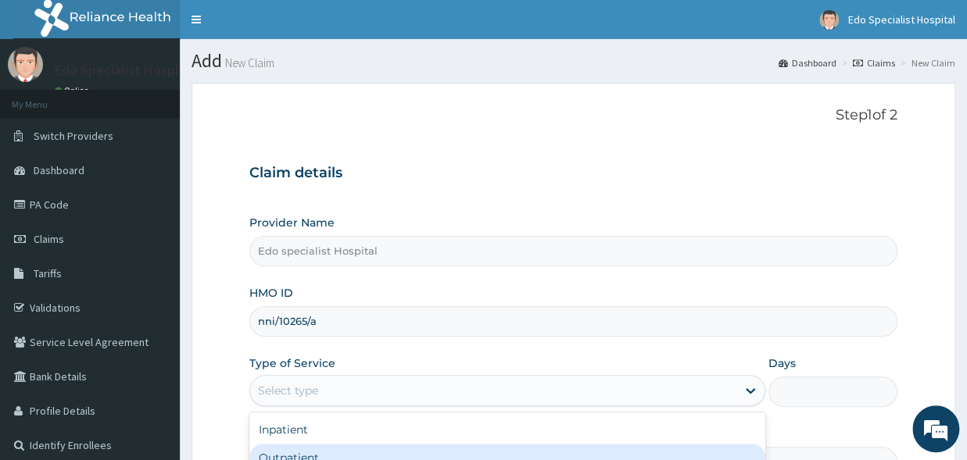
click at [316, 450] on div "Outpatient" at bounding box center [507, 458] width 516 height 28
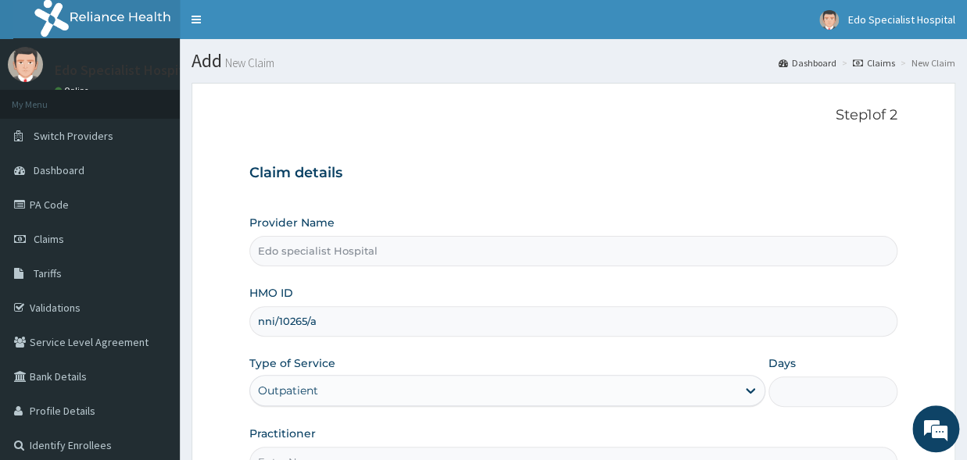
type input "1"
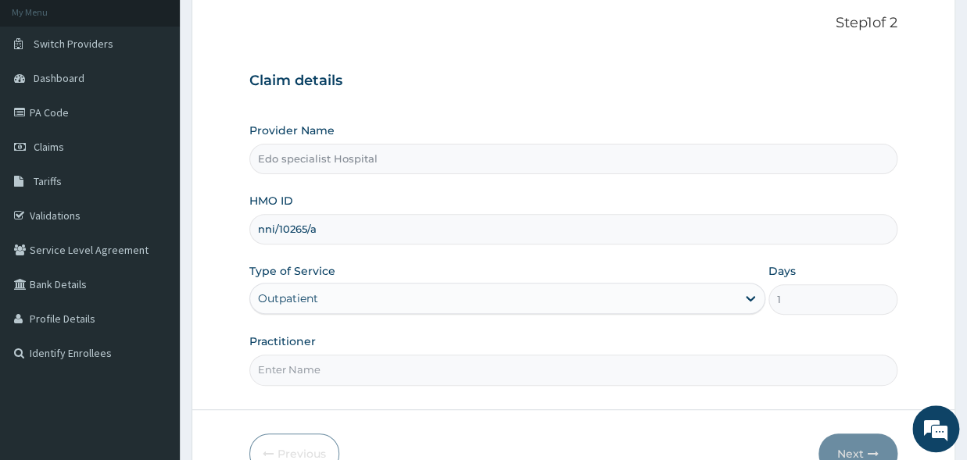
scroll to position [172, 0]
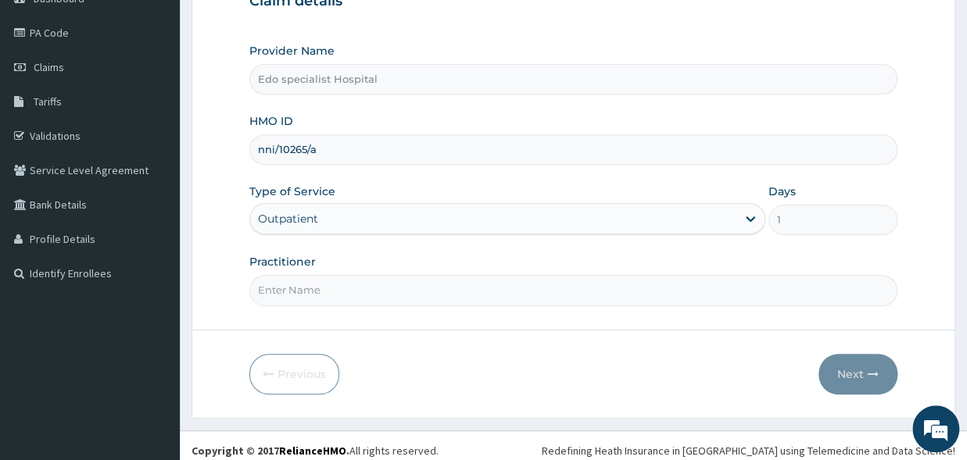
click at [345, 313] on form "Step 1 of 2 Claim details Provider Name Edo specialist Hospital HMO ID nni/1026…" at bounding box center [573, 164] width 764 height 507
click at [334, 274] on div "Practitioner" at bounding box center [573, 280] width 648 height 52
click at [451, 291] on input "Practitioner" at bounding box center [573, 290] width 648 height 30
type input "[PERSON_NAME]"
click at [871, 375] on icon "button" at bounding box center [872, 374] width 11 height 11
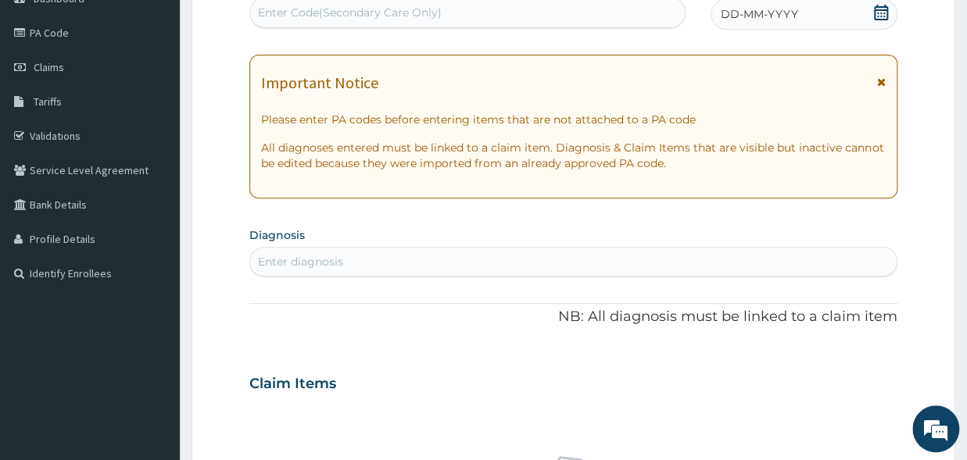
click at [483, 19] on div "Enter Code(Secondary Care Only)" at bounding box center [467, 12] width 435 height 25
paste input "PA/C01418"
type input "PA/C01418"
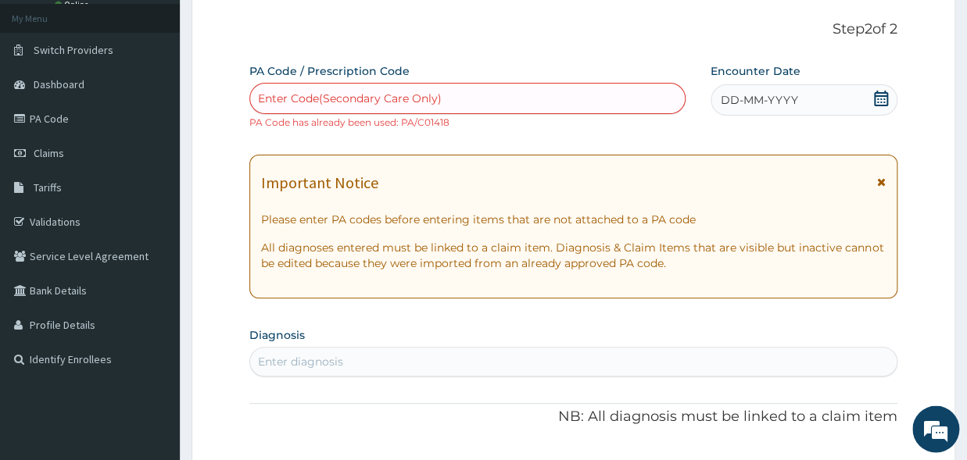
scroll to position [86, 0]
click at [490, 106] on div "Enter Code(Secondary Care Only)" at bounding box center [467, 98] width 435 height 25
